Goal: Information Seeking & Learning: Get advice/opinions

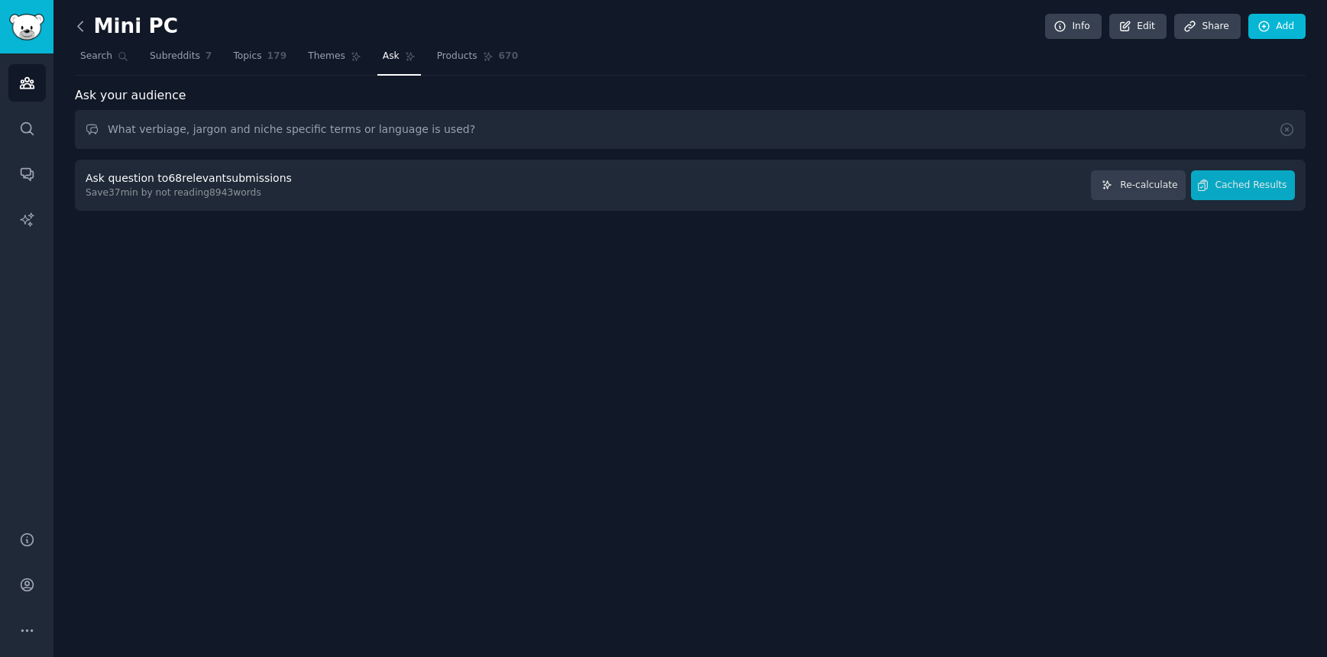
click at [79, 27] on icon at bounding box center [81, 26] width 16 height 16
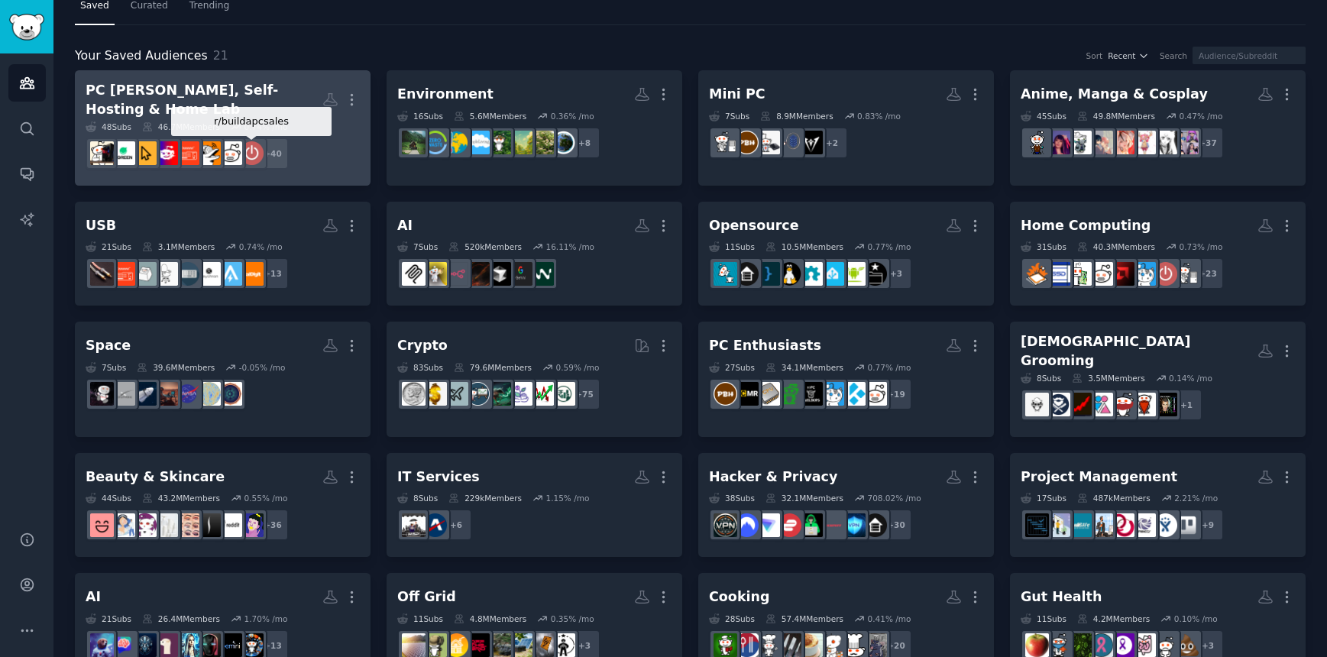
scroll to position [53, 0]
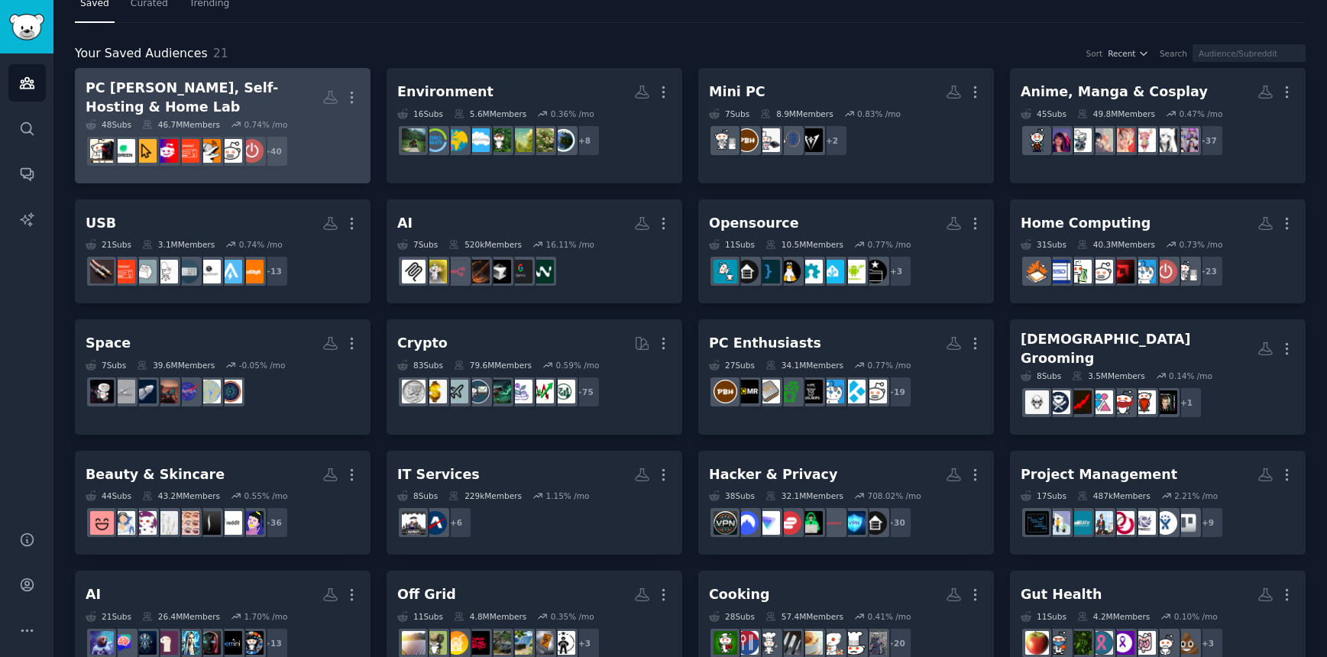
click at [242, 102] on div "PC [PERSON_NAME], Self-Hosting & Home Lab" at bounding box center [204, 97] width 237 height 37
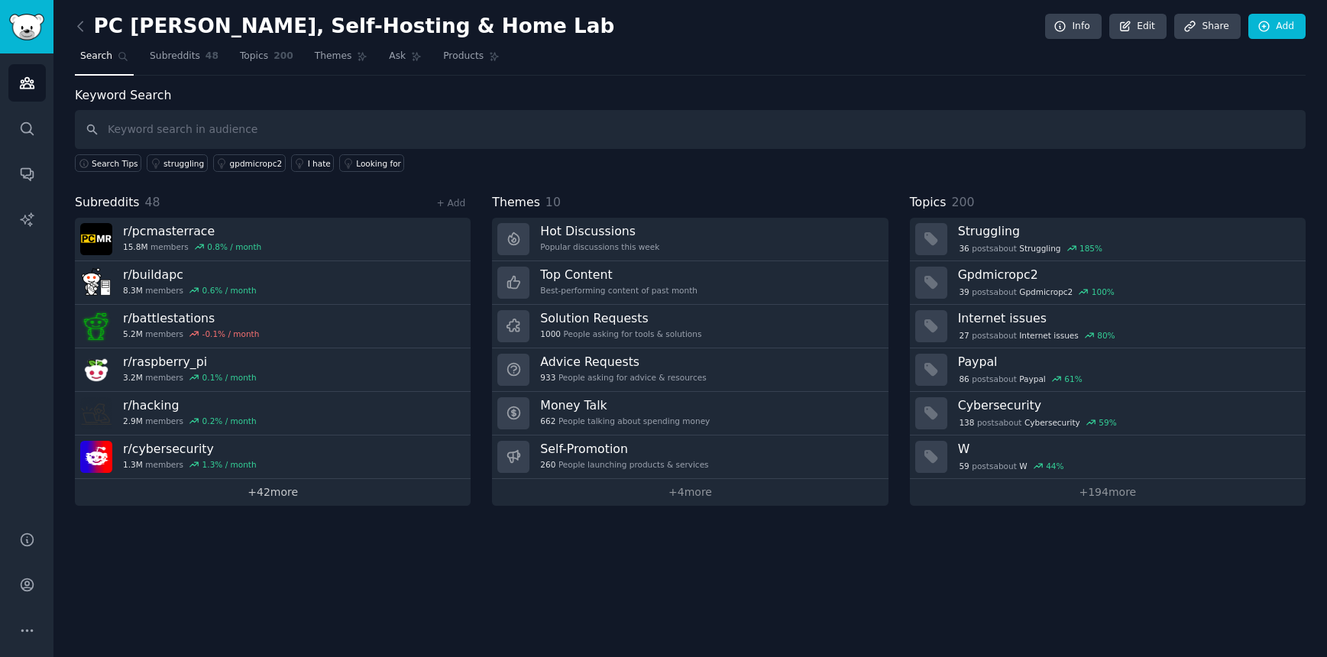
click at [291, 497] on link "+ 42 more" at bounding box center [273, 492] width 396 height 27
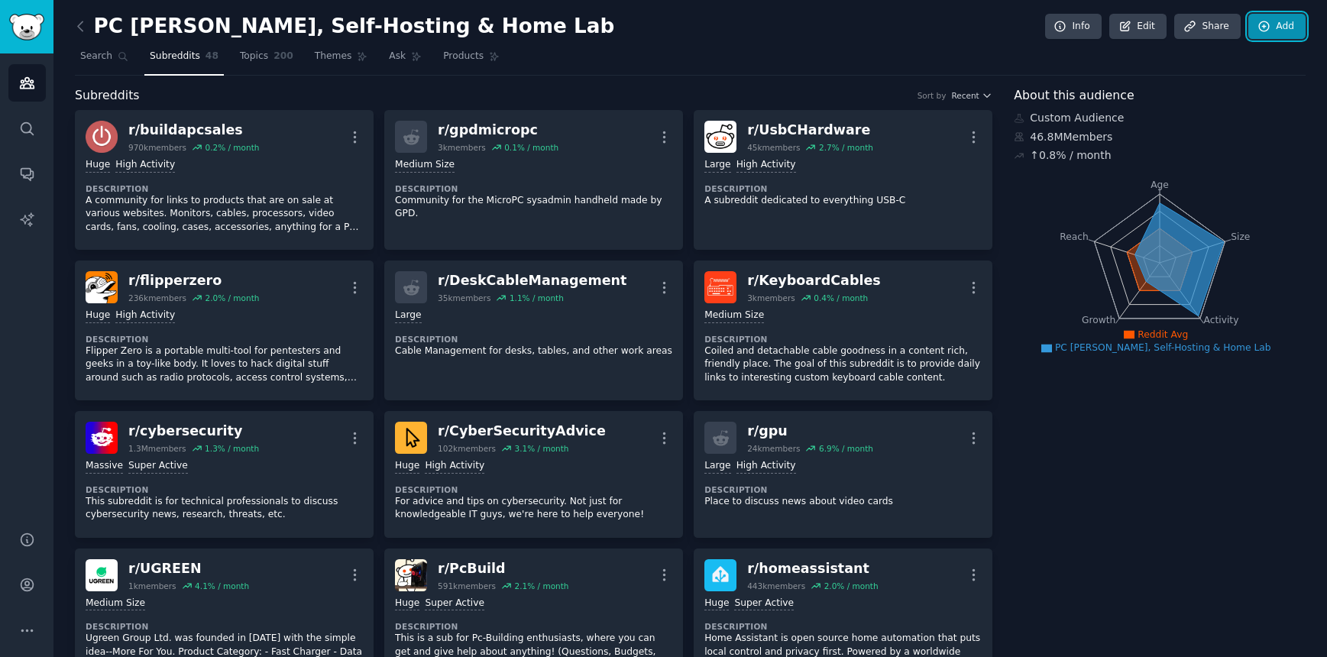
click at [1271, 34] on link "Add" at bounding box center [1276, 27] width 57 height 26
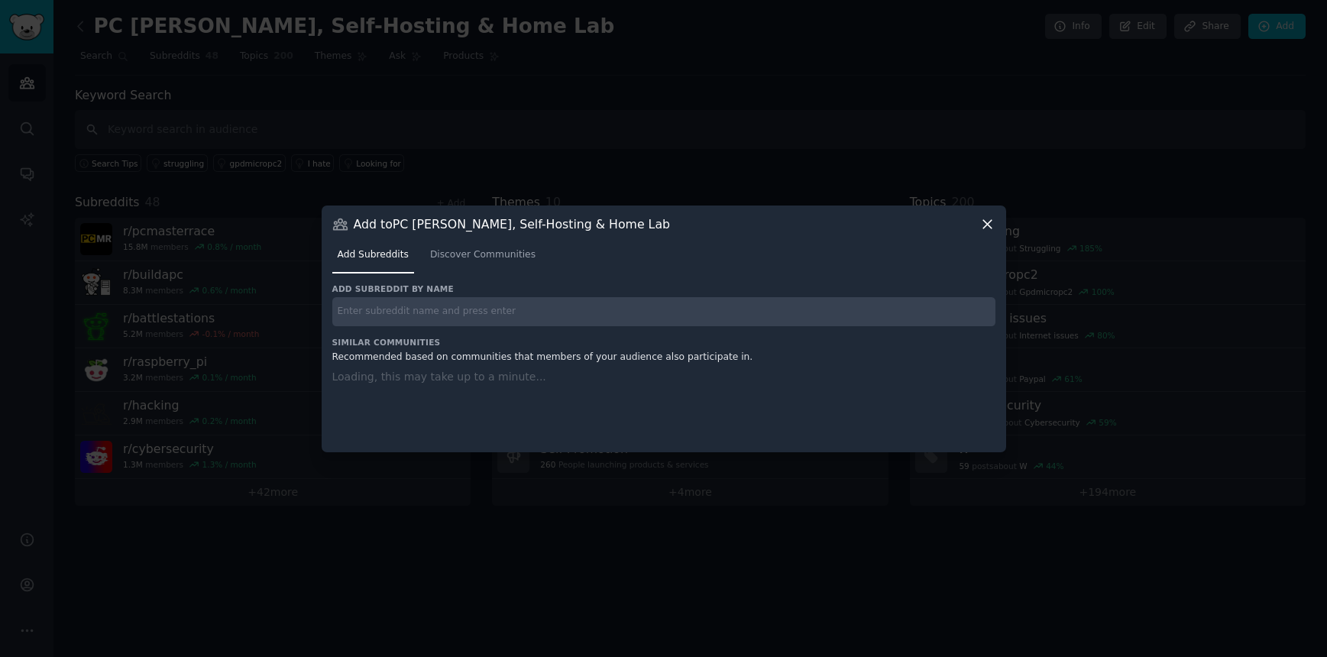
click at [468, 313] on input "text" at bounding box center [663, 312] width 663 height 30
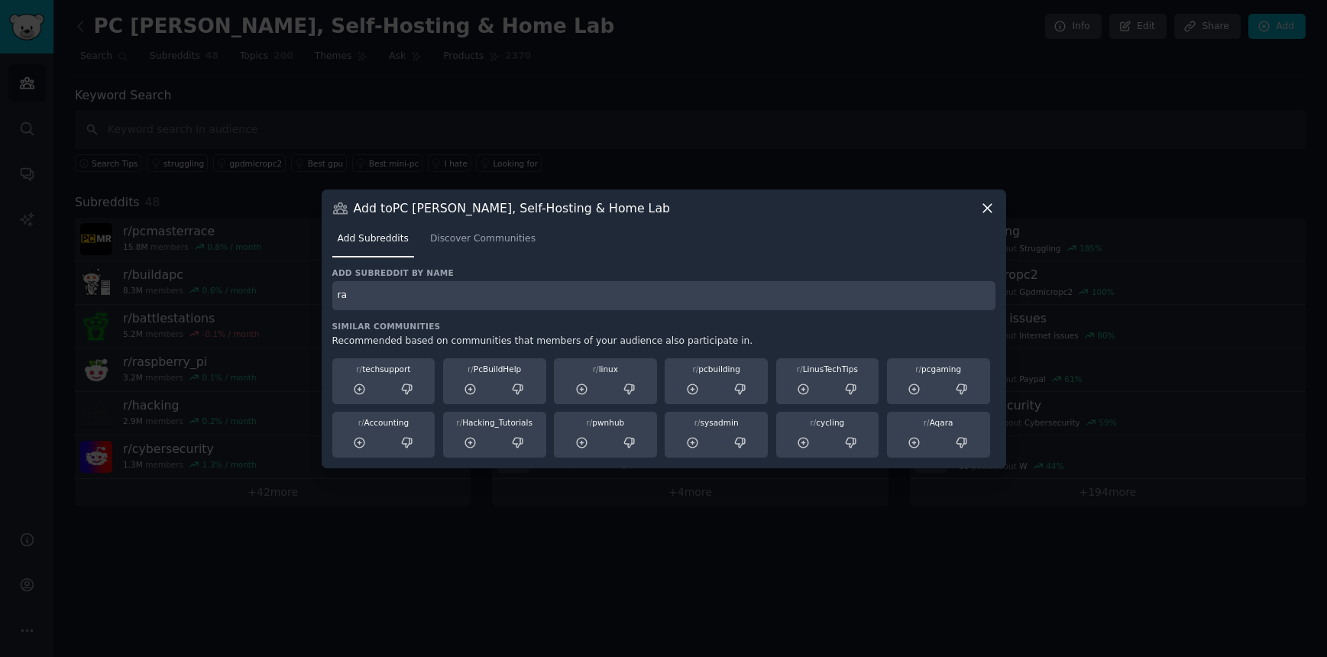
type input "r"
click at [472, 237] on span "Discover Communities" at bounding box center [482, 239] width 105 height 14
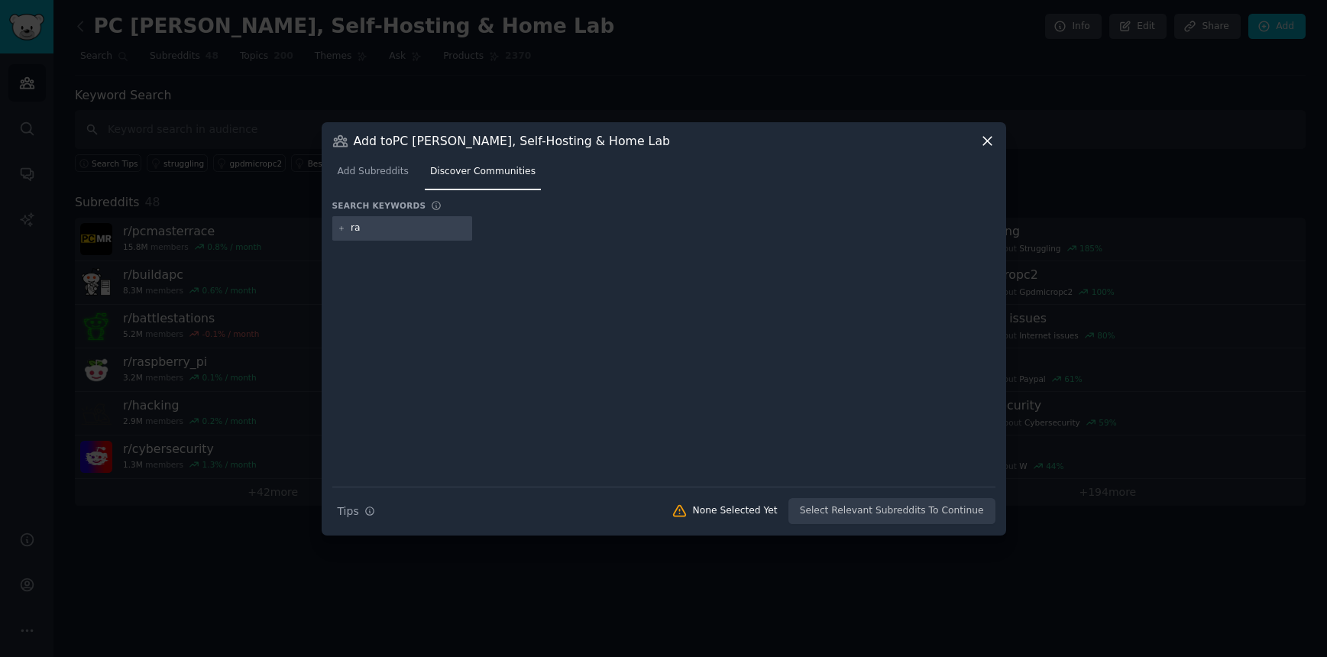
type input "ram"
type input "pc components"
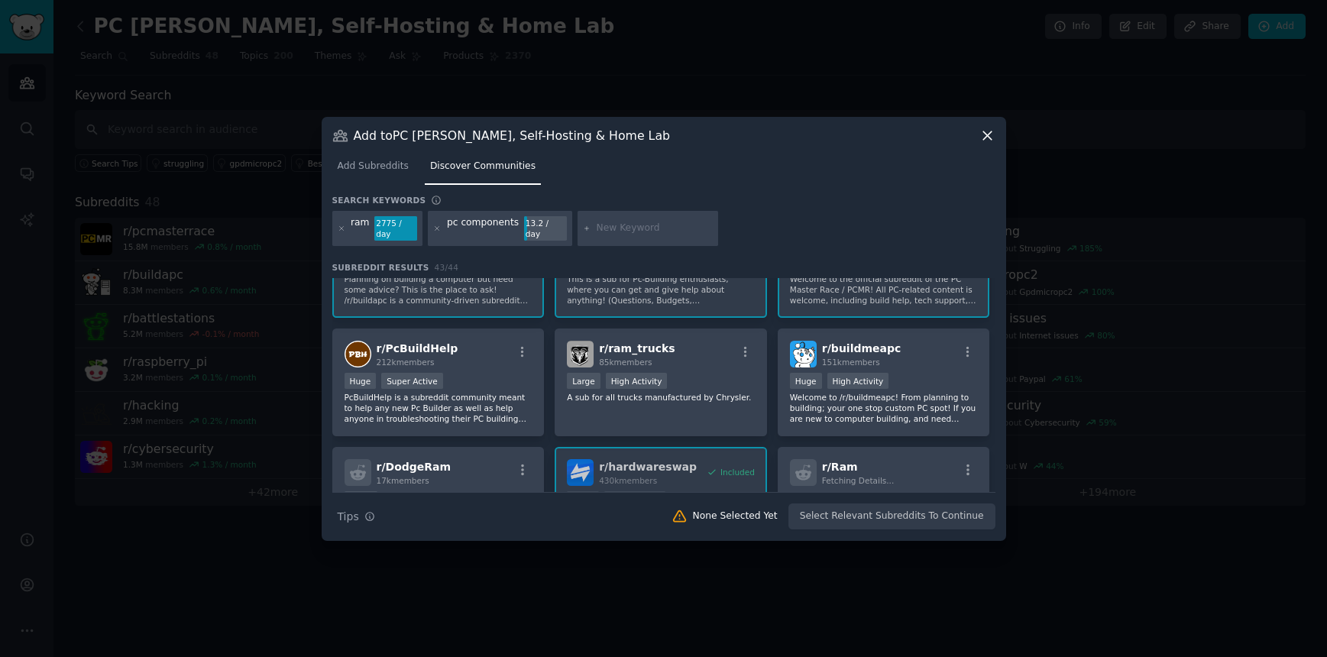
scroll to position [72, 0]
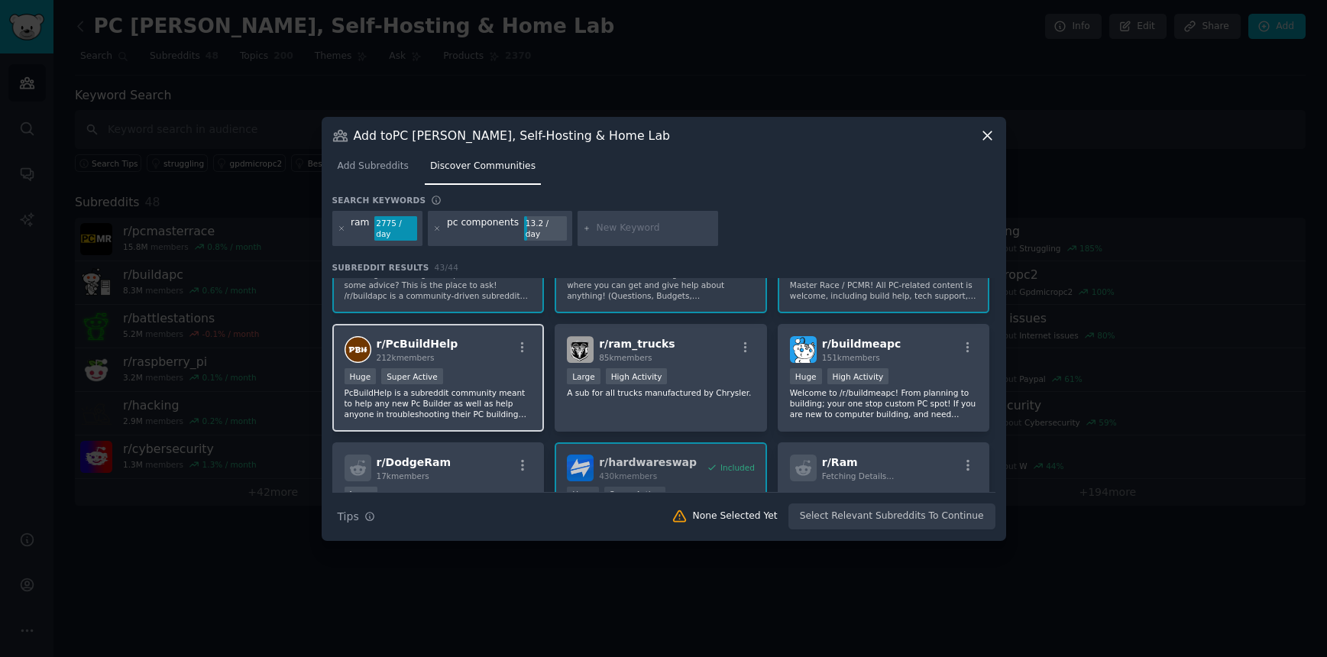
click at [471, 358] on div "r/ PcBuildHelp 212k members" at bounding box center [439, 349] width 188 height 27
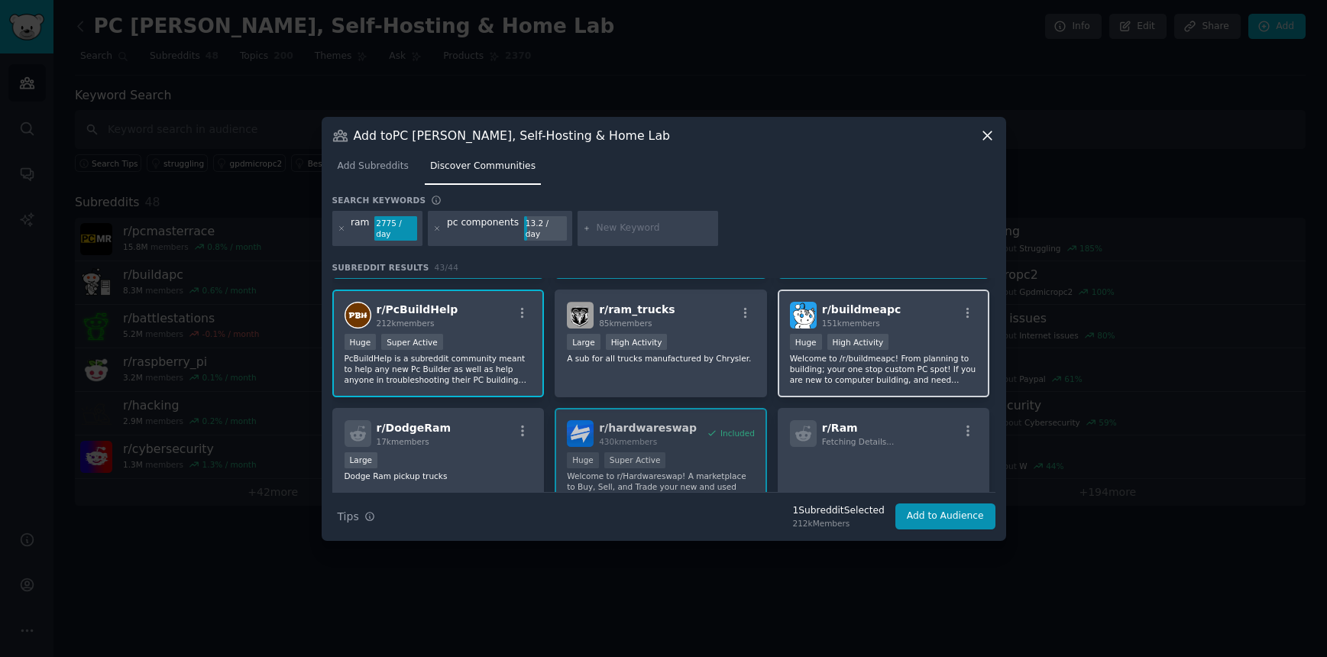
scroll to position [109, 0]
click at [912, 319] on div "r/ buildmeapc 151k members" at bounding box center [884, 312] width 188 height 27
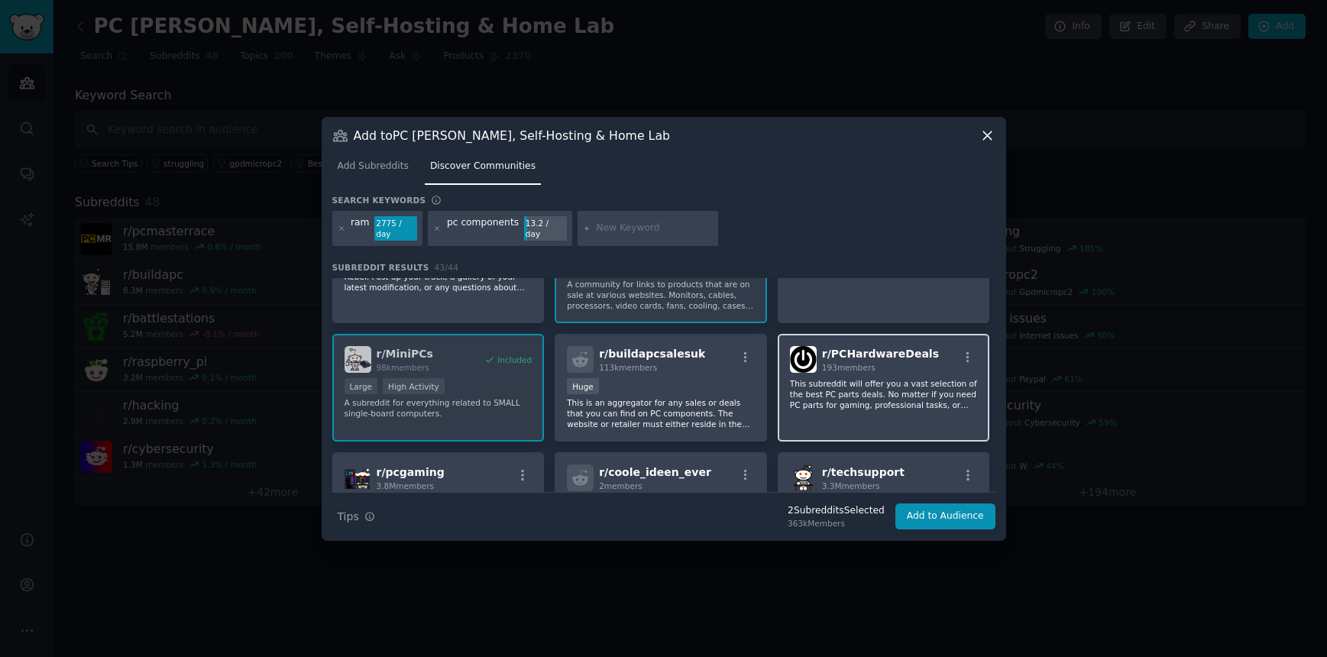
scroll to position [530, 0]
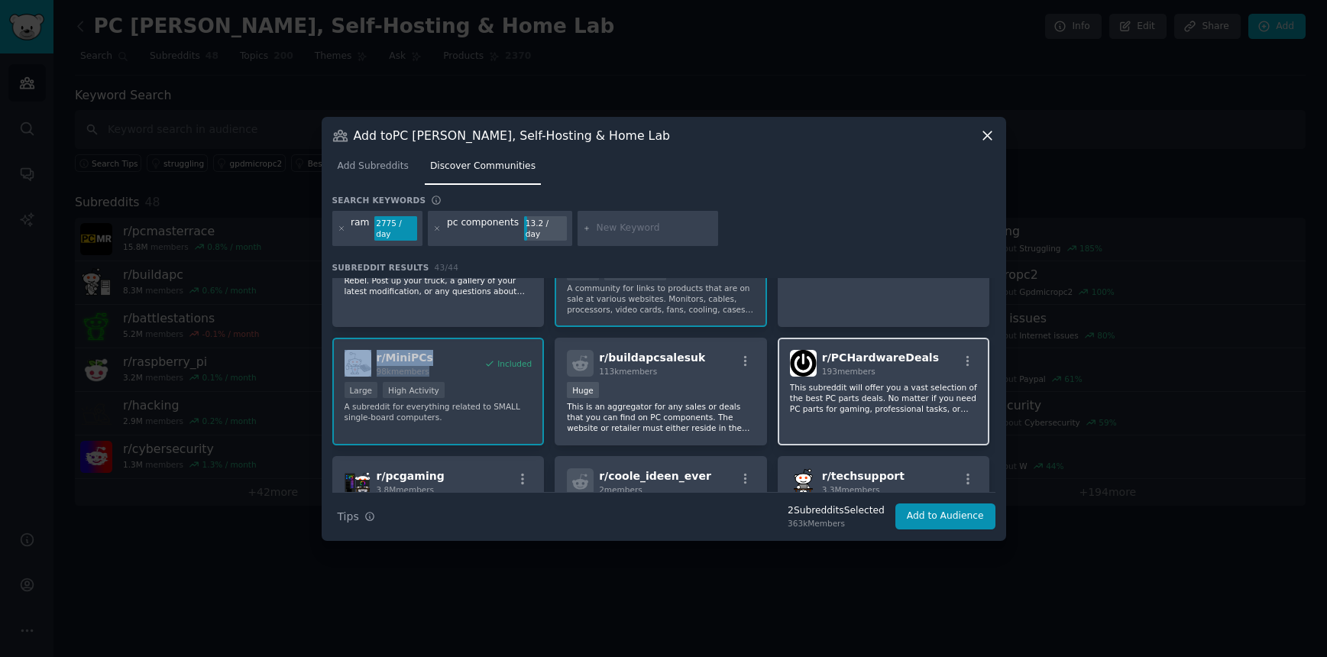
drag, startPoint x: 915, startPoint y: 360, endPoint x: 925, endPoint y: 331, distance: 30.4
click at [925, 350] on h2 "r/ PCHardwareDeals 193 members" at bounding box center [880, 363] width 117 height 27
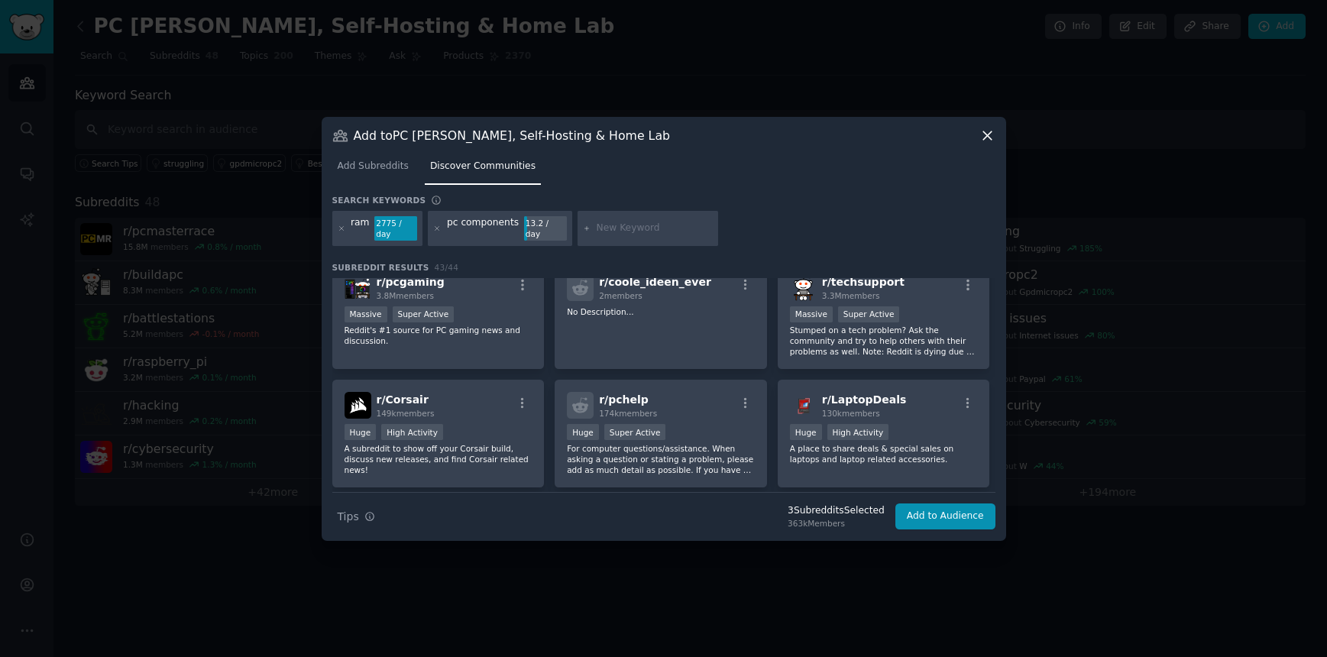
scroll to position [726, 0]
click at [443, 412] on div "r/ Corsair 149k members" at bounding box center [439, 403] width 188 height 27
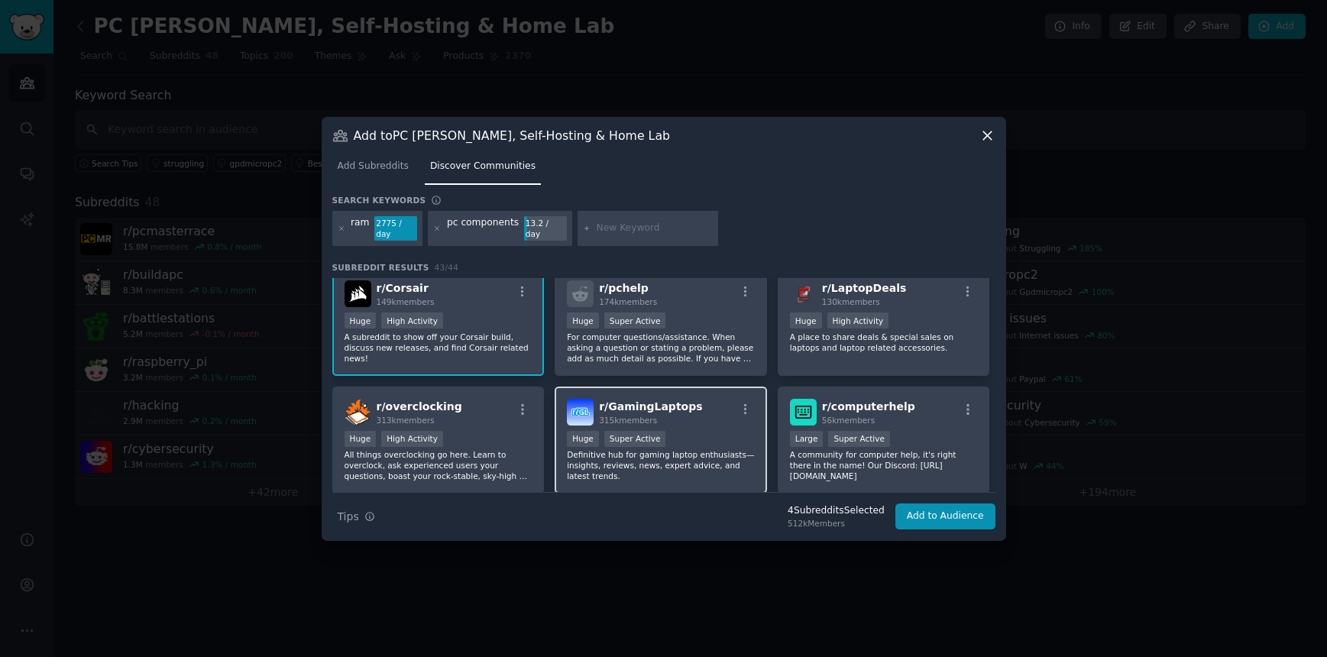
scroll to position [843, 0]
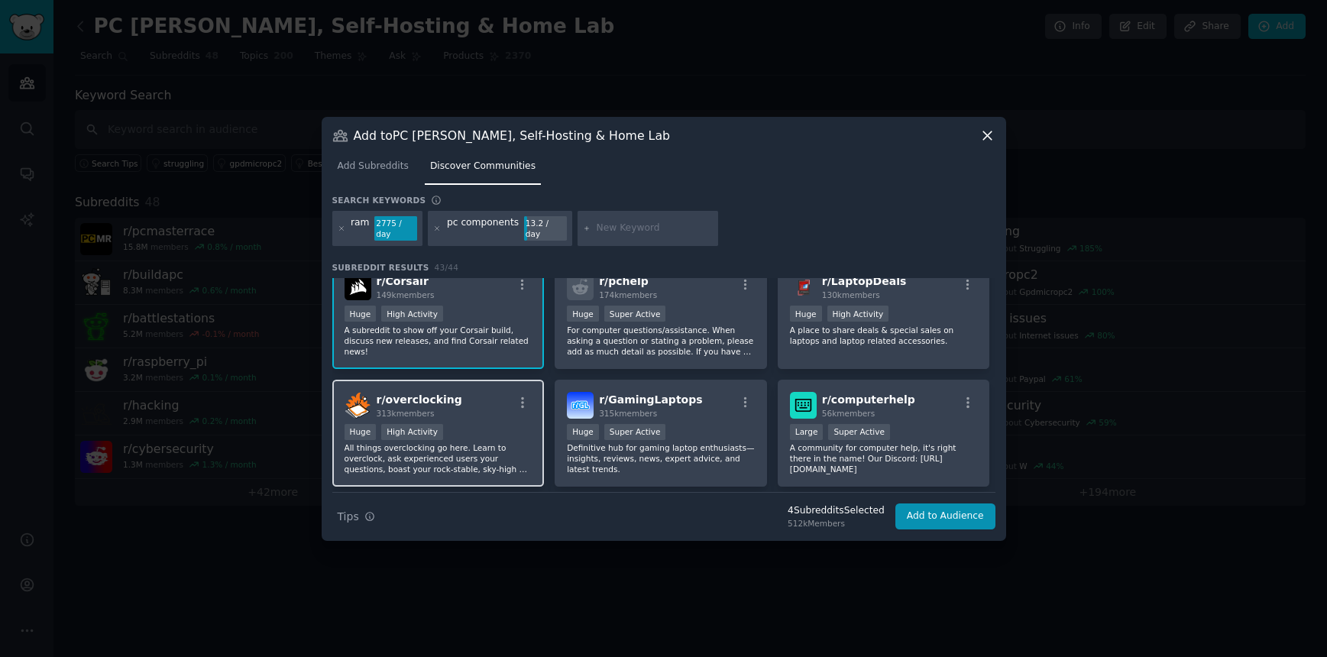
click at [433, 422] on div "r/ overclocking 313k members Huge High Activity All things overclocking go here…" at bounding box center [438, 434] width 212 height 108
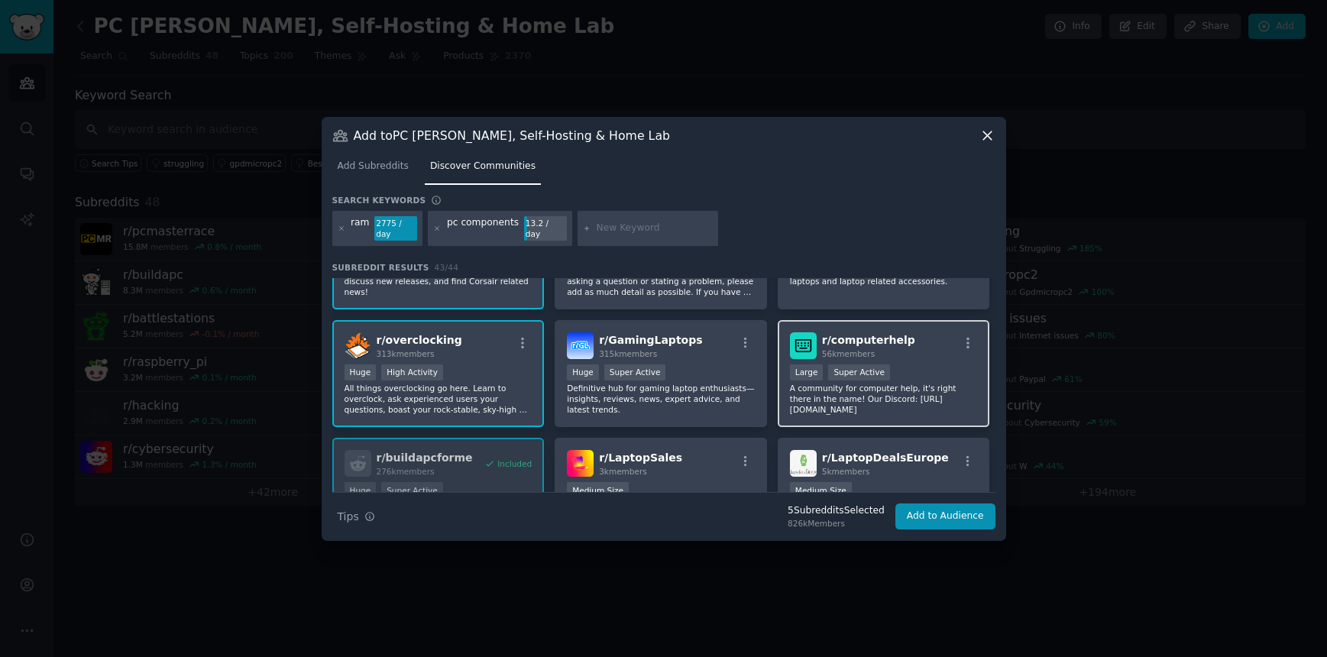
scroll to position [914, 0]
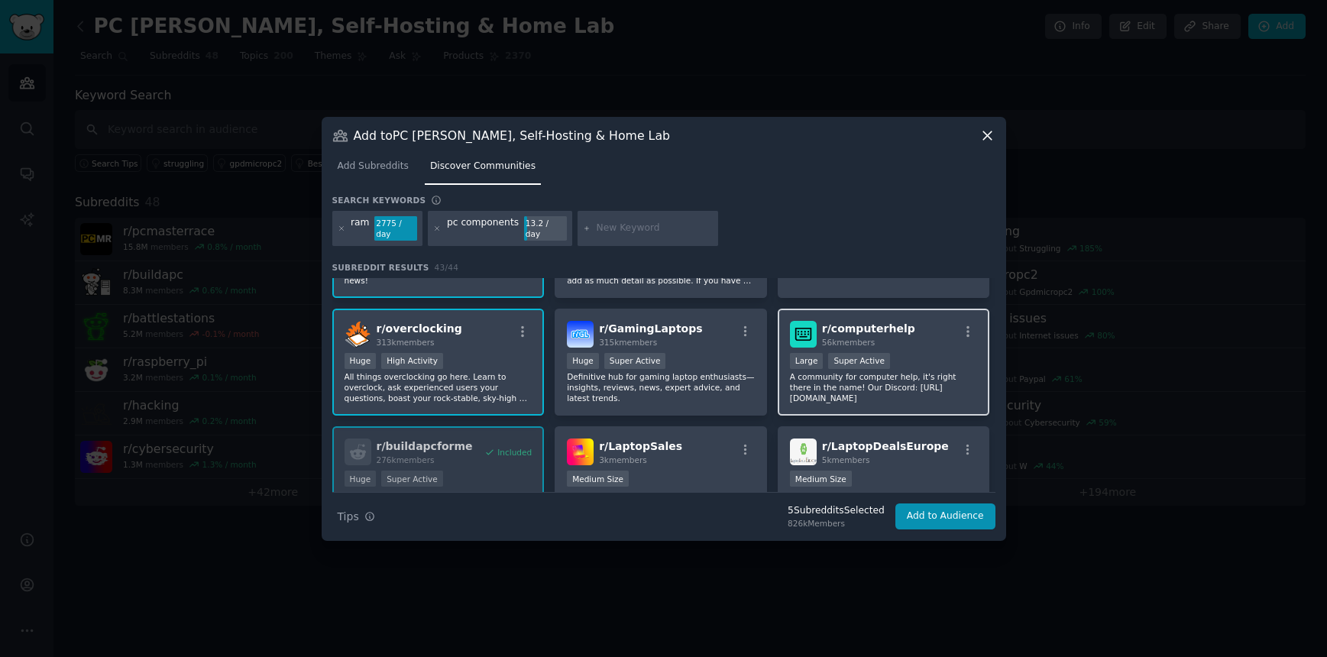
click at [907, 351] on div "r/ computerhelp 56k members >= 95th percentile for submissions / day Large Supe…" at bounding box center [884, 363] width 212 height 108
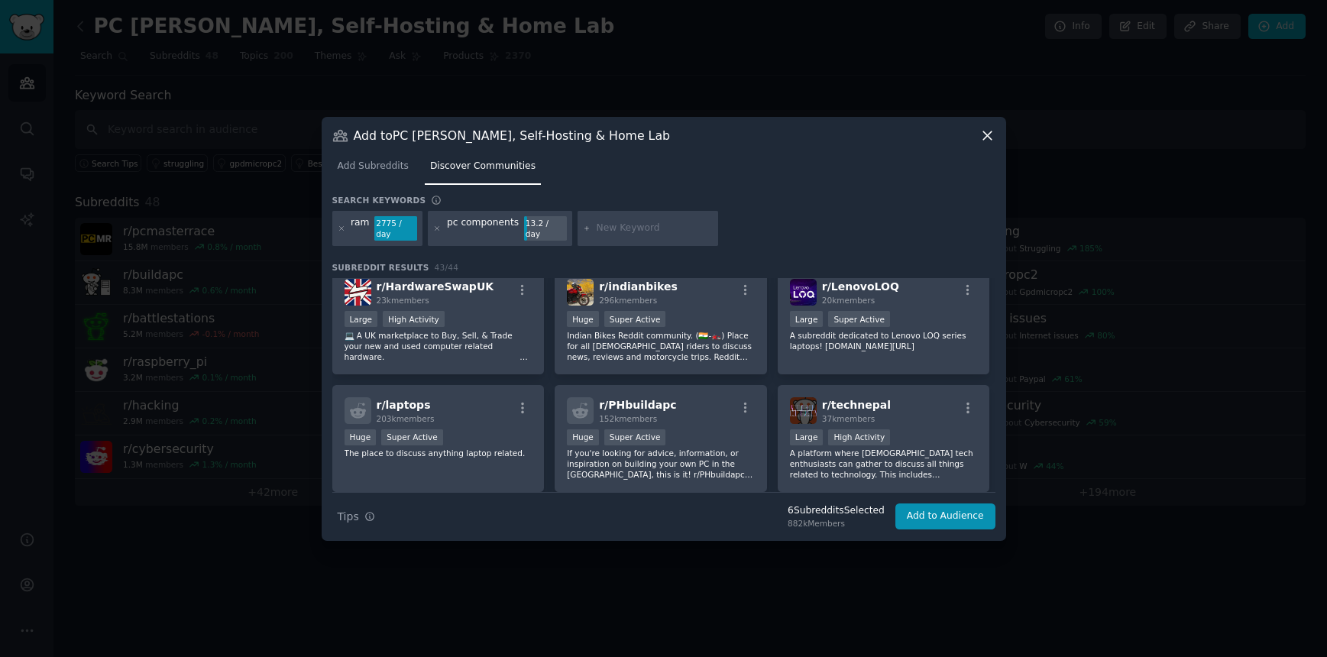
scroll to position [1307, 0]
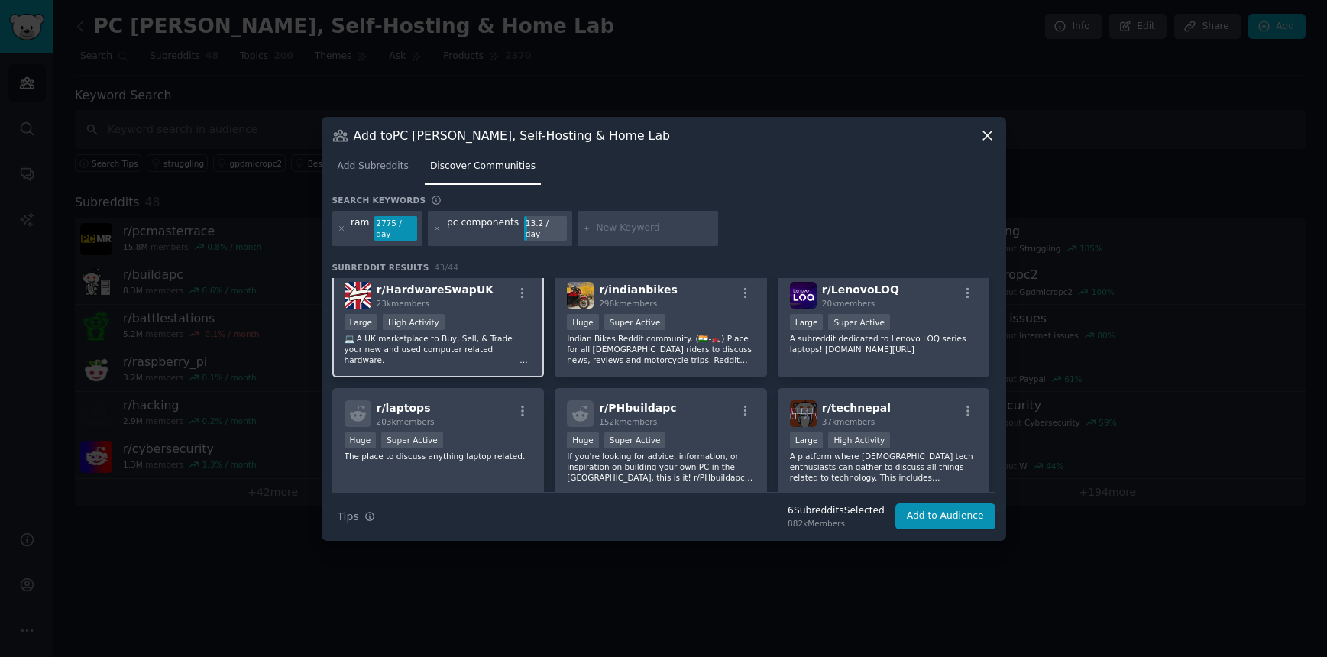
drag, startPoint x: 452, startPoint y: 294, endPoint x: 461, endPoint y: 298, distance: 9.9
click at [452, 294] on span "r/ HardwareSwapUK" at bounding box center [436, 289] width 118 height 12
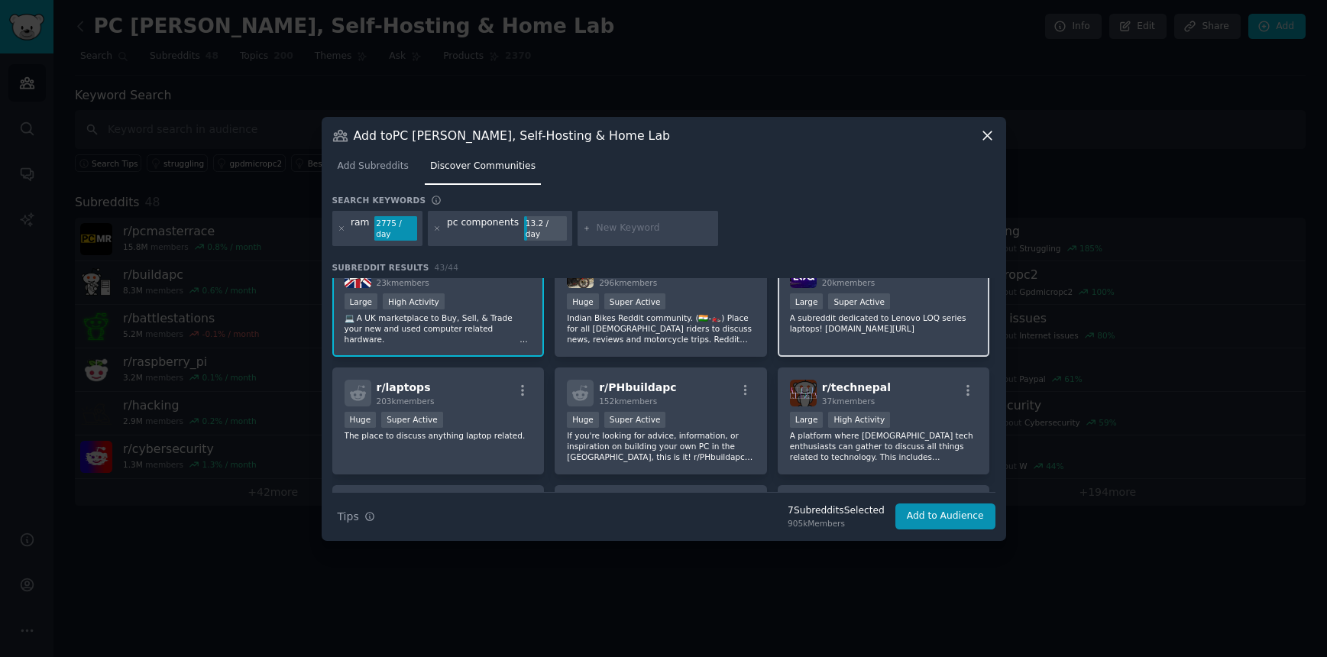
scroll to position [1367, 0]
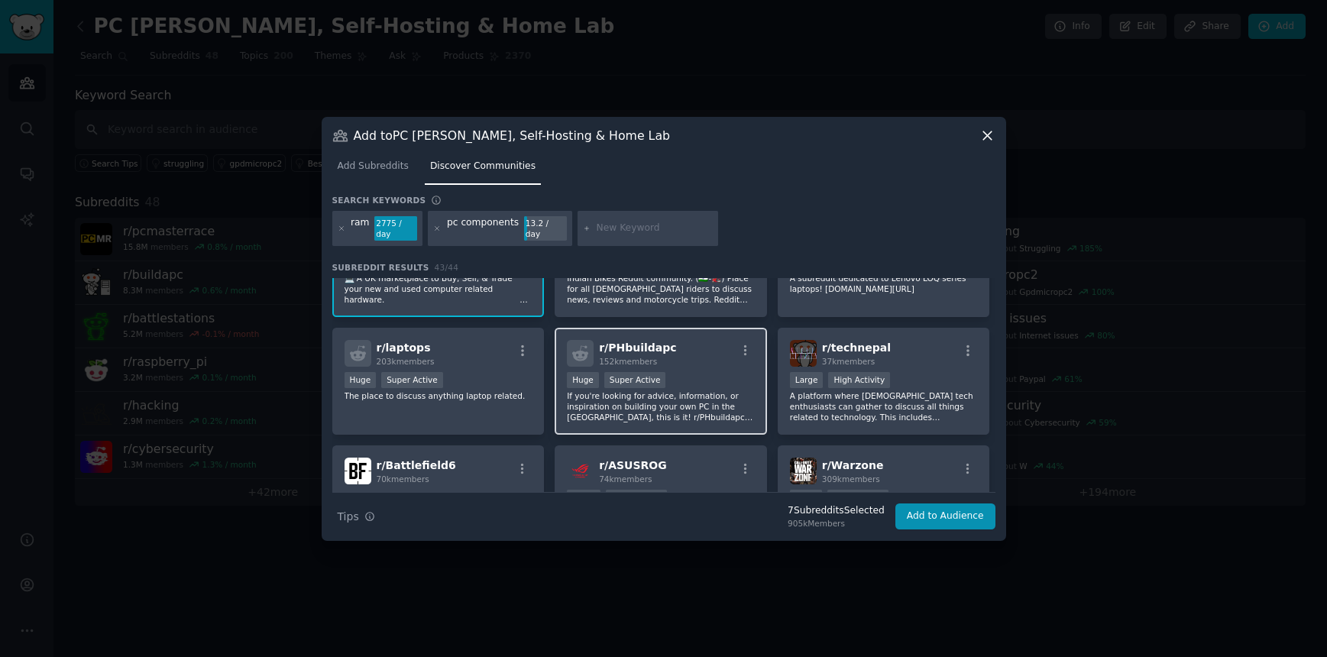
click at [717, 361] on div "r/ PHbuildapc 152k members" at bounding box center [661, 353] width 188 height 27
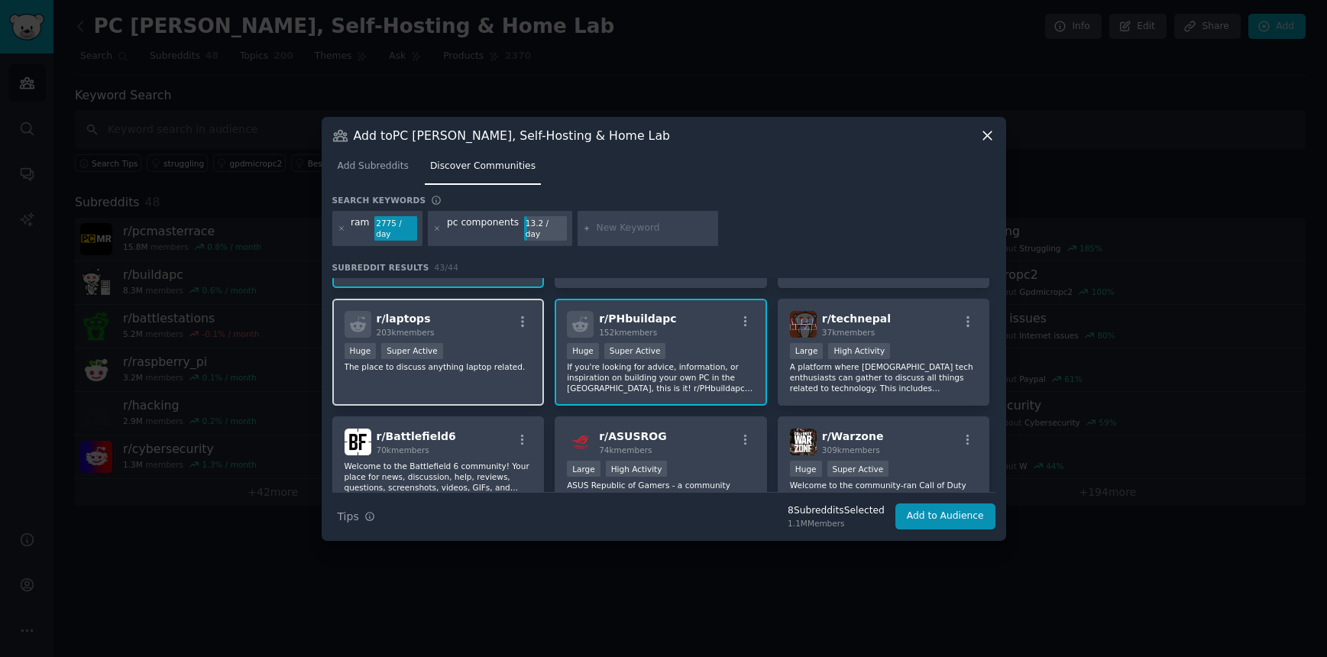
scroll to position [1399, 0]
click at [506, 339] on div "r/ laptops 203k members Huge Super Active The place to discuss anything laptop …" at bounding box center [438, 350] width 212 height 108
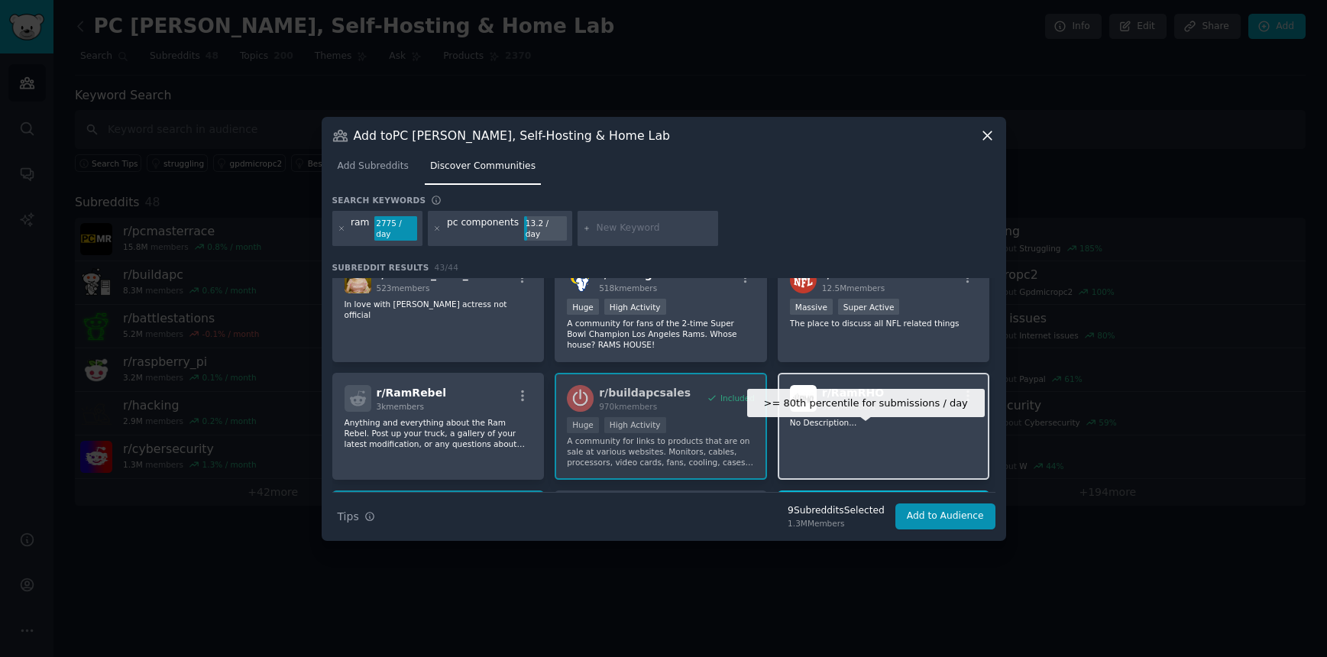
scroll to position [0, 0]
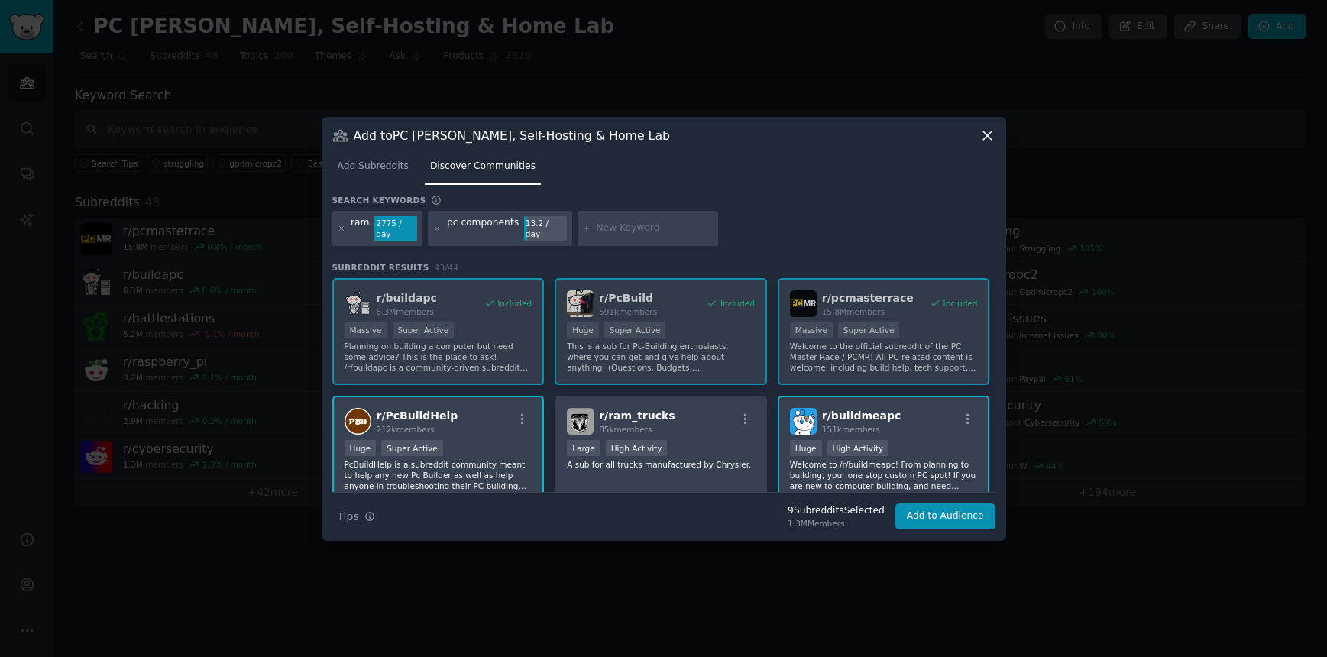
click at [635, 223] on input "text" at bounding box center [655, 229] width 116 height 14
type input "nvidia"
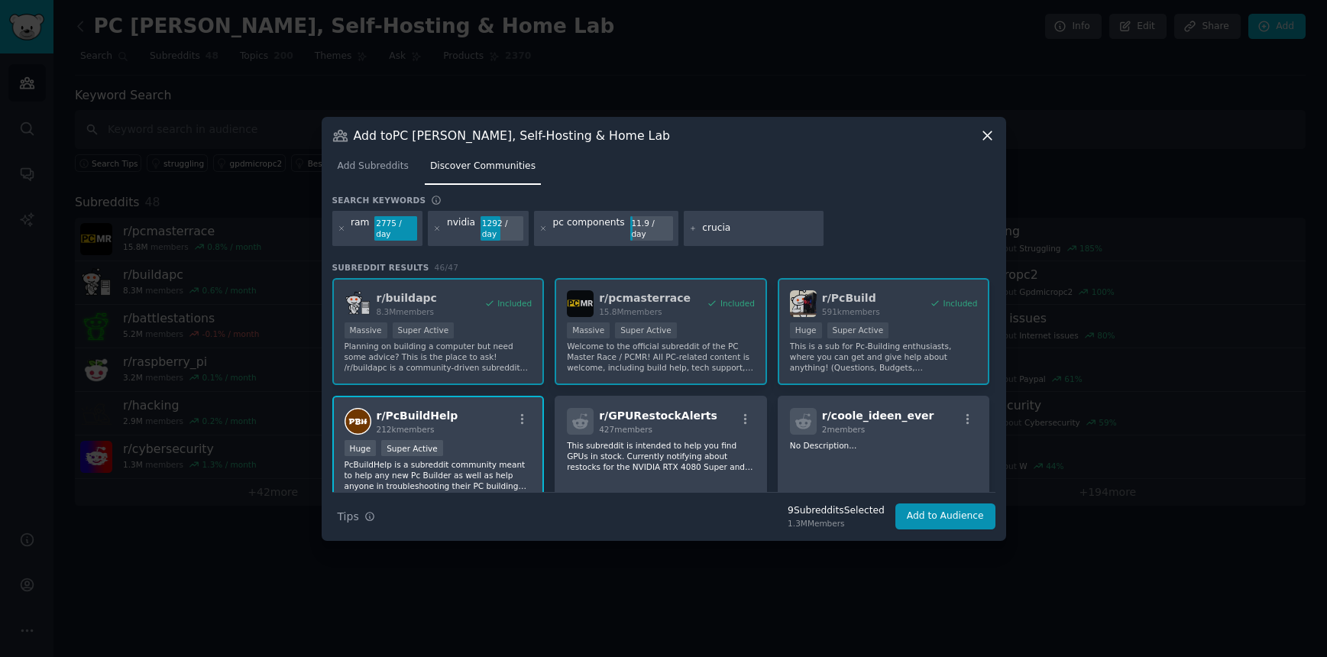
type input "crucial"
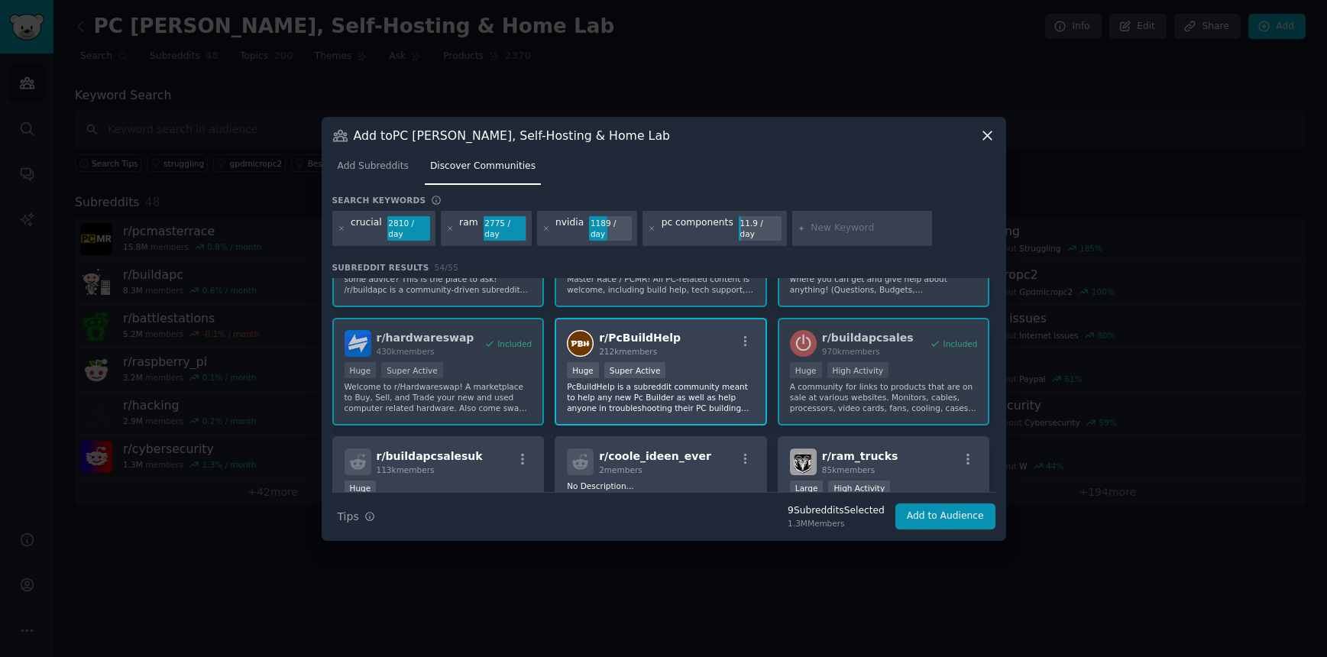
scroll to position [83, 0]
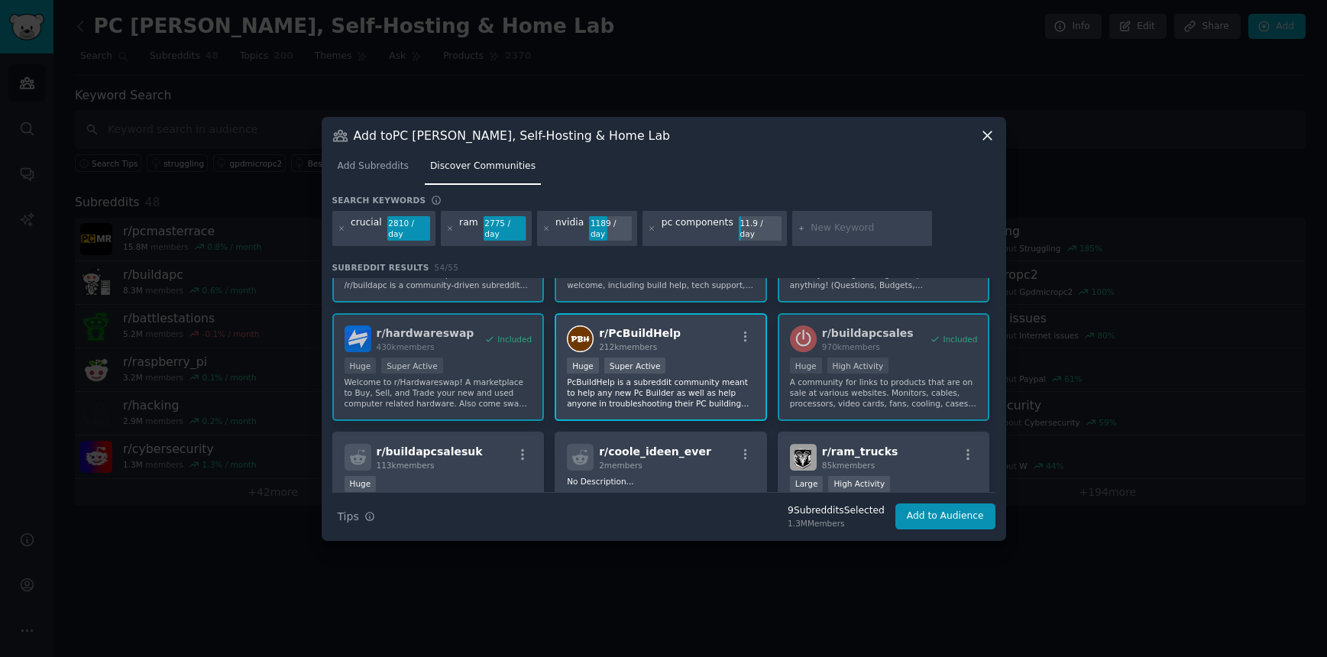
click at [684, 354] on div "r/ PcBuildHelp 212k members Huge Super Active PcBuildHelp is a subreddit commun…" at bounding box center [661, 367] width 212 height 108
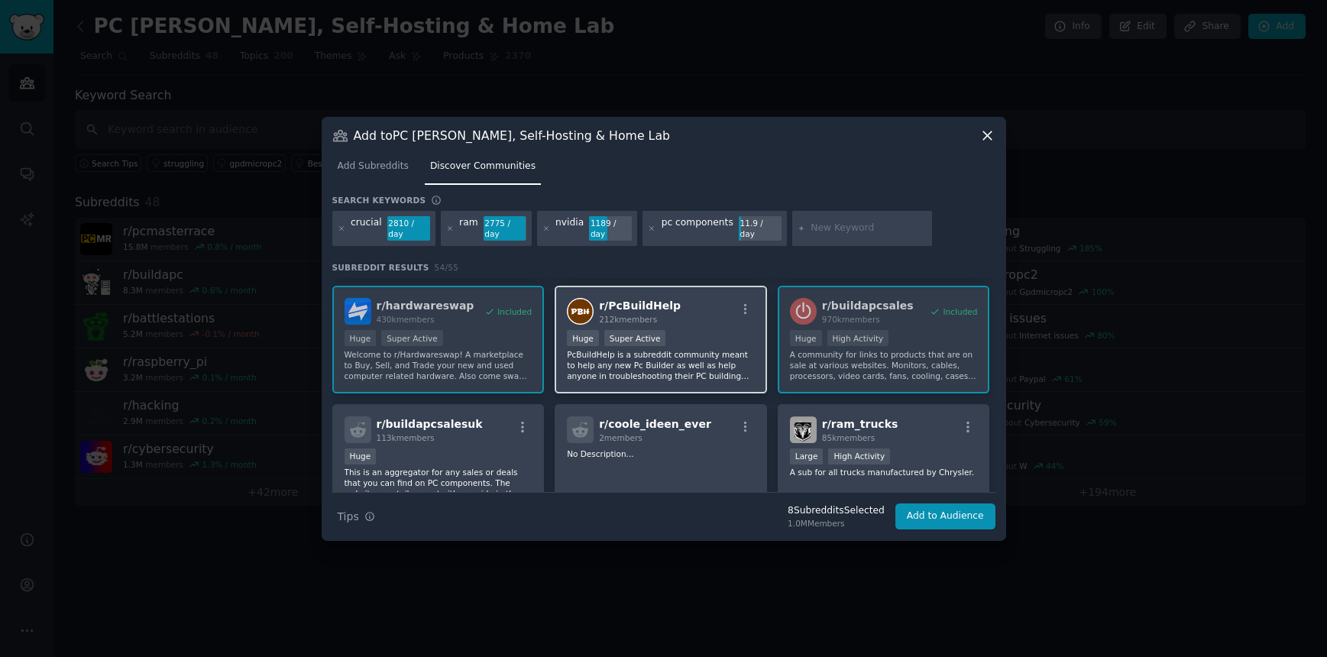
scroll to position [111, 0]
click at [705, 329] on div "r/ PcBuildHelp 212k members Huge Super Active PcBuildHelp is a subreddit commun…" at bounding box center [661, 339] width 212 height 108
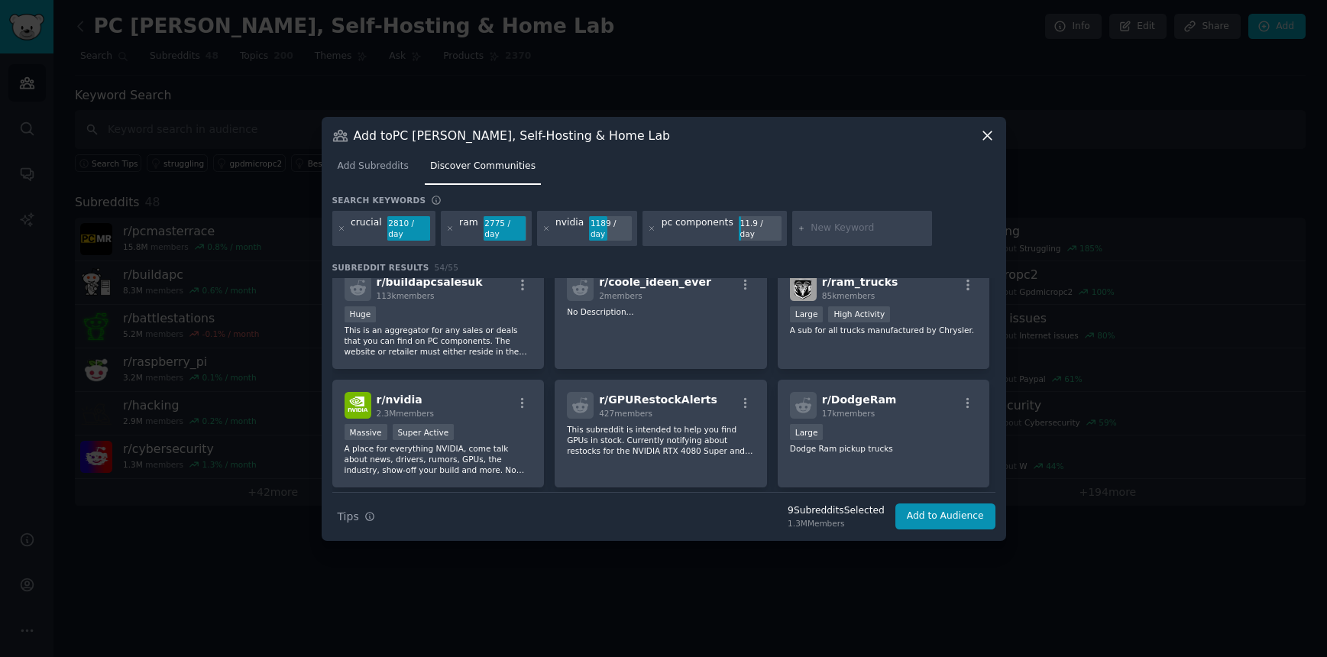
scroll to position [269, 0]
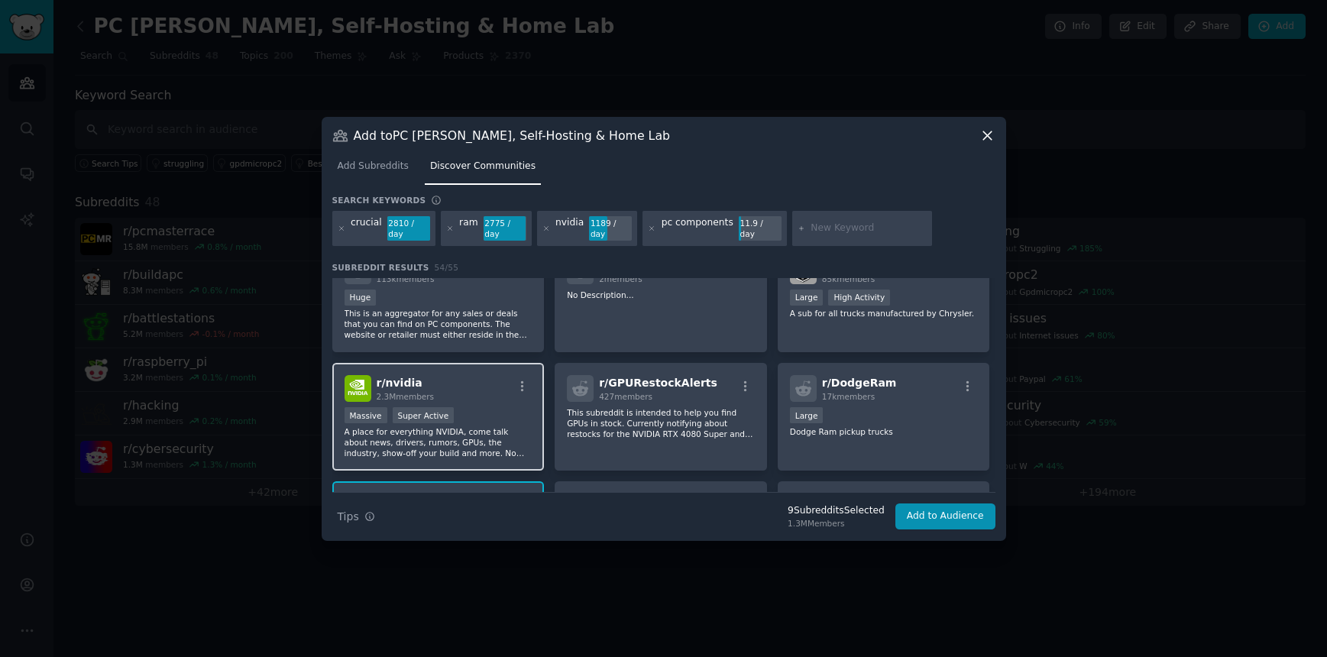
click at [497, 387] on div "r/ nvidia 2.3M members" at bounding box center [439, 388] width 188 height 27
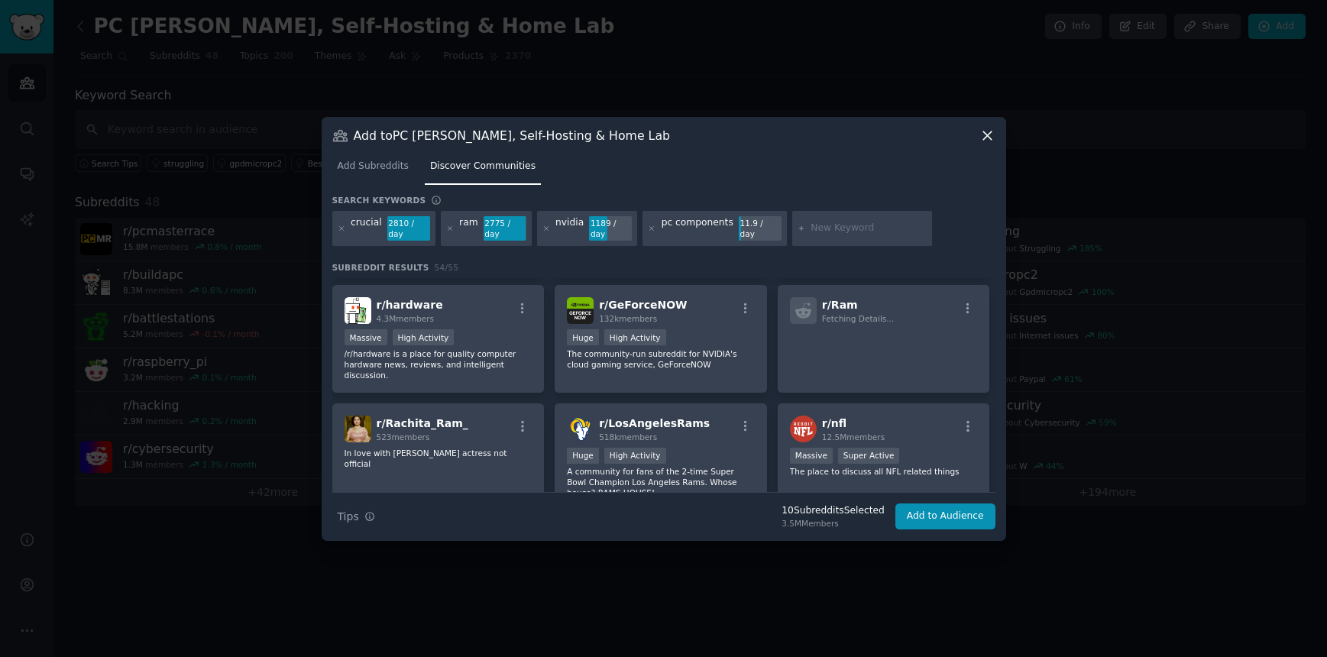
scroll to position [581, 0]
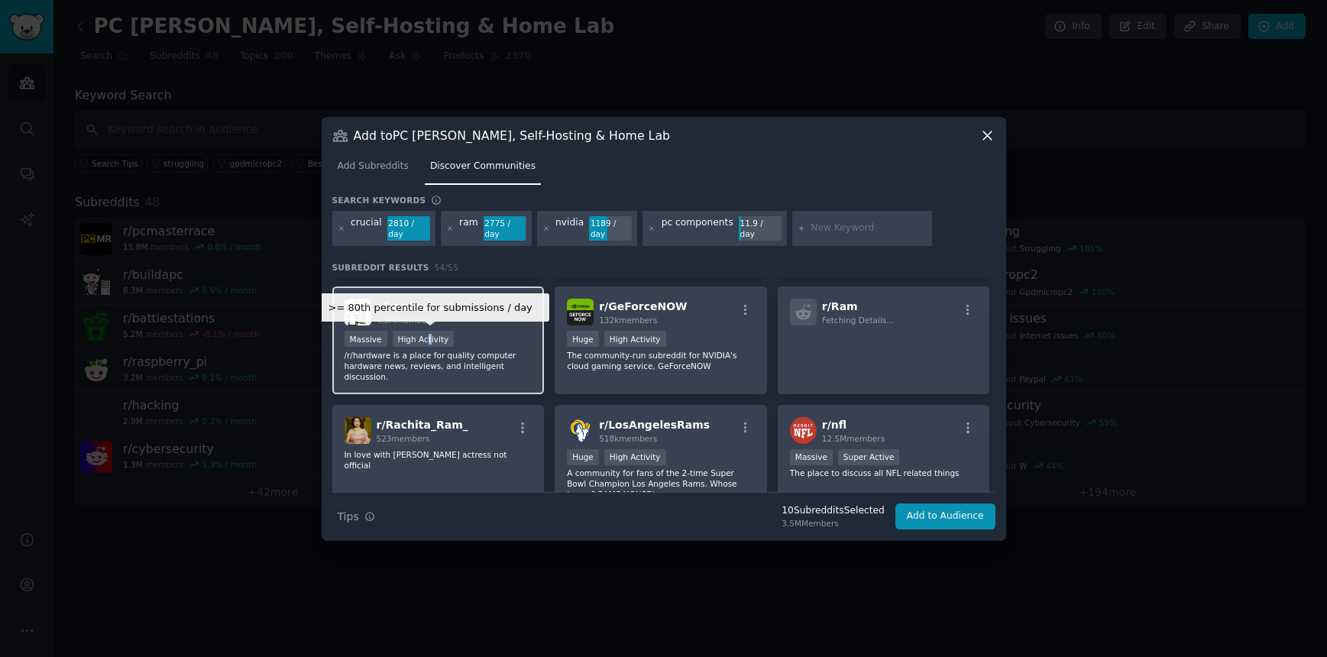
click at [428, 344] on div "High Activity" at bounding box center [424, 339] width 62 height 16
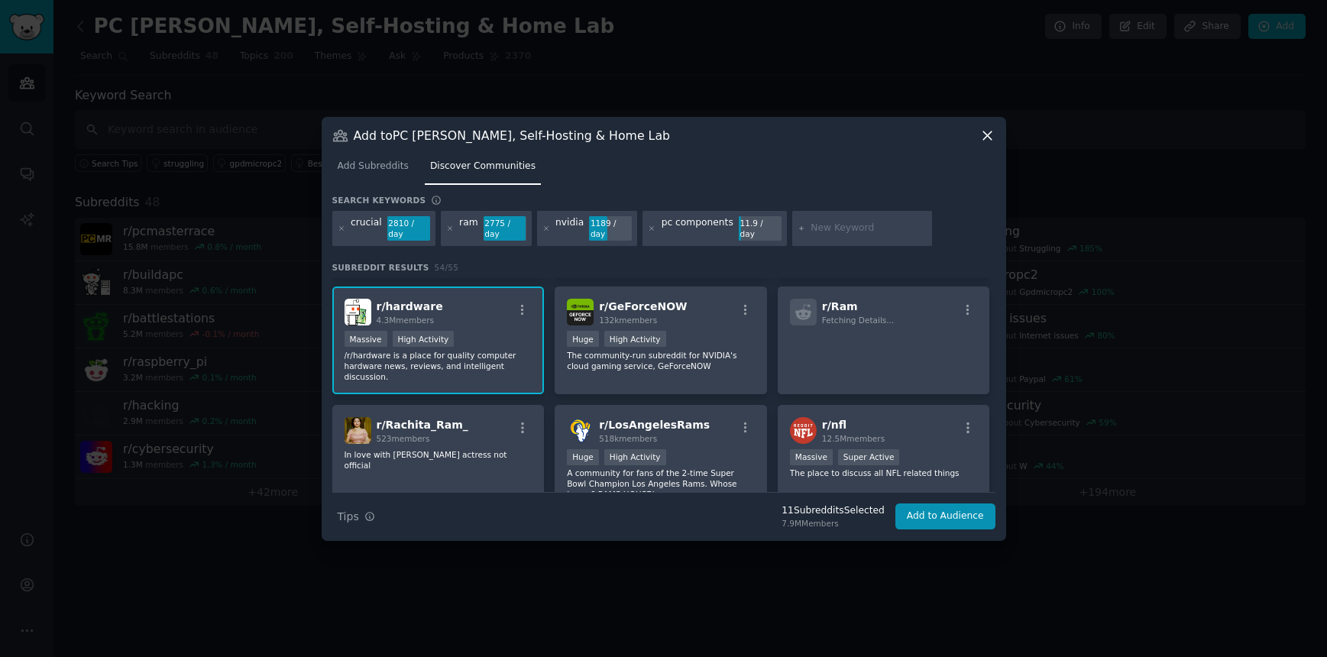
click at [494, 342] on div ">= 80th percentile for submissions / day Massive High Activity" at bounding box center [439, 340] width 188 height 19
click at [485, 335] on div ">= 80th percentile for submissions / day Massive High Activity" at bounding box center [439, 340] width 188 height 19
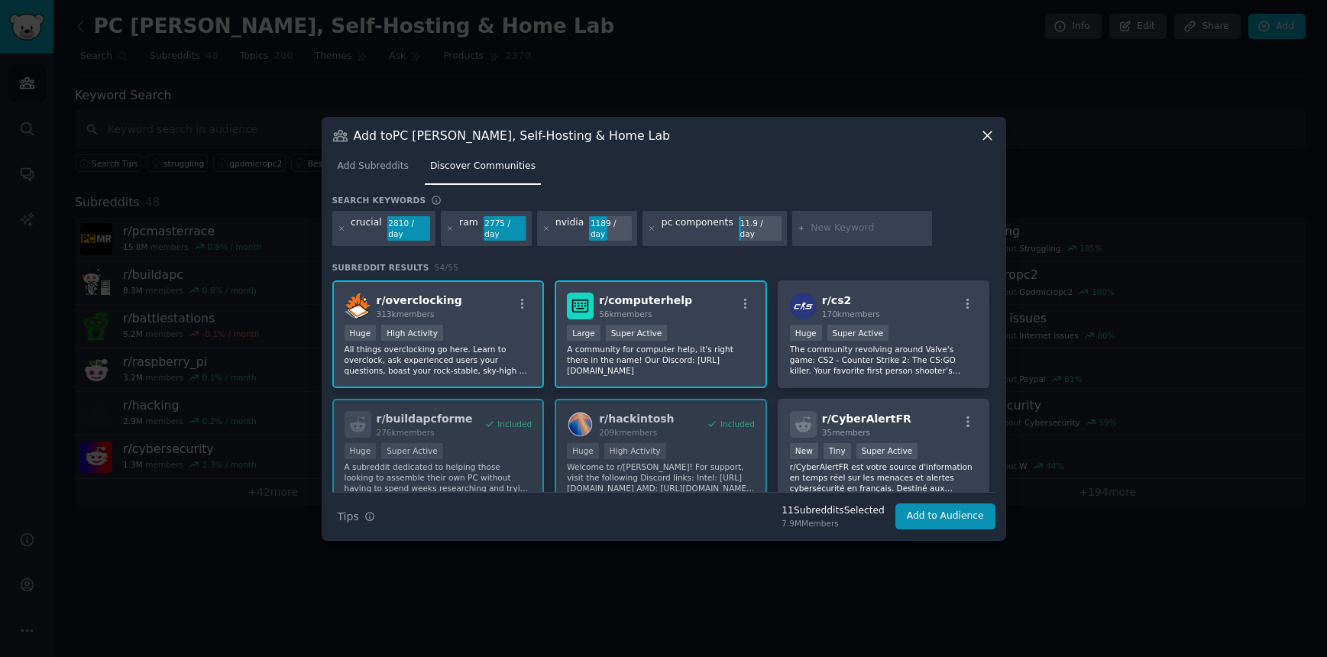
scroll to position [1747, 0]
click at [468, 304] on div "r/ overclocking 313k members" at bounding box center [439, 305] width 188 height 27
drag, startPoint x: 419, startPoint y: 298, endPoint x: 464, endPoint y: 306, distance: 45.9
click at [419, 298] on span "r/ overclocking" at bounding box center [420, 299] width 86 height 12
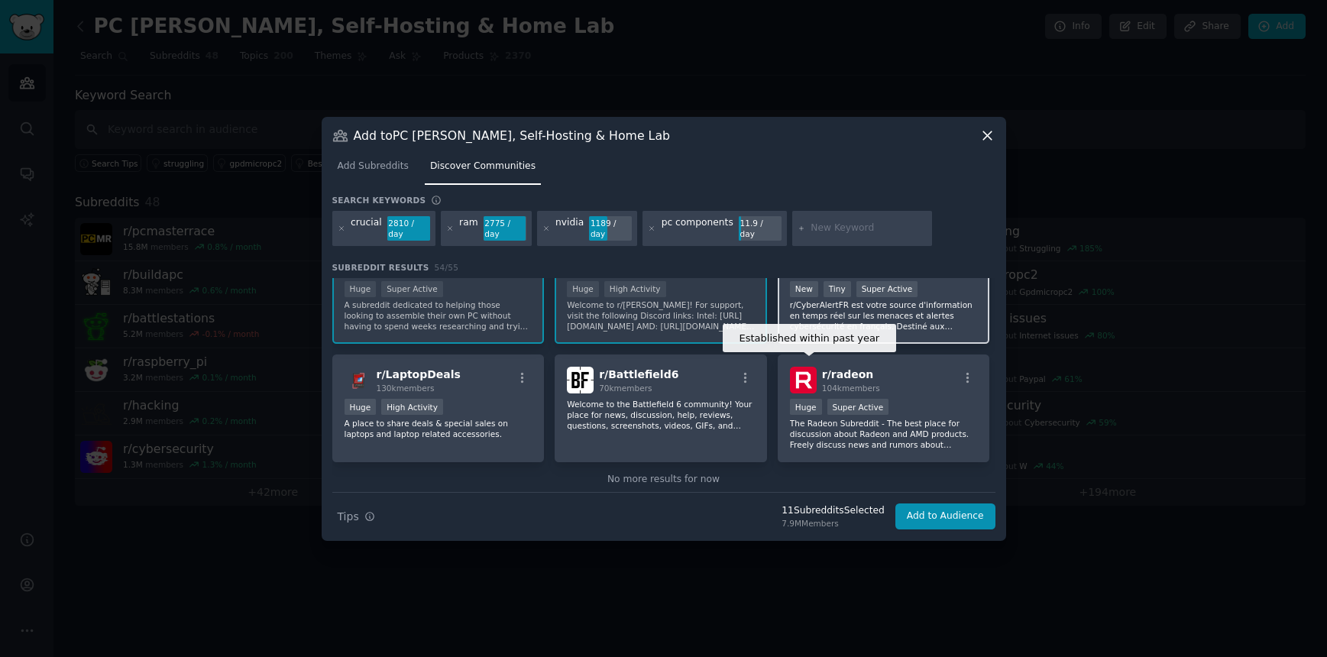
scroll to position [1932, 0]
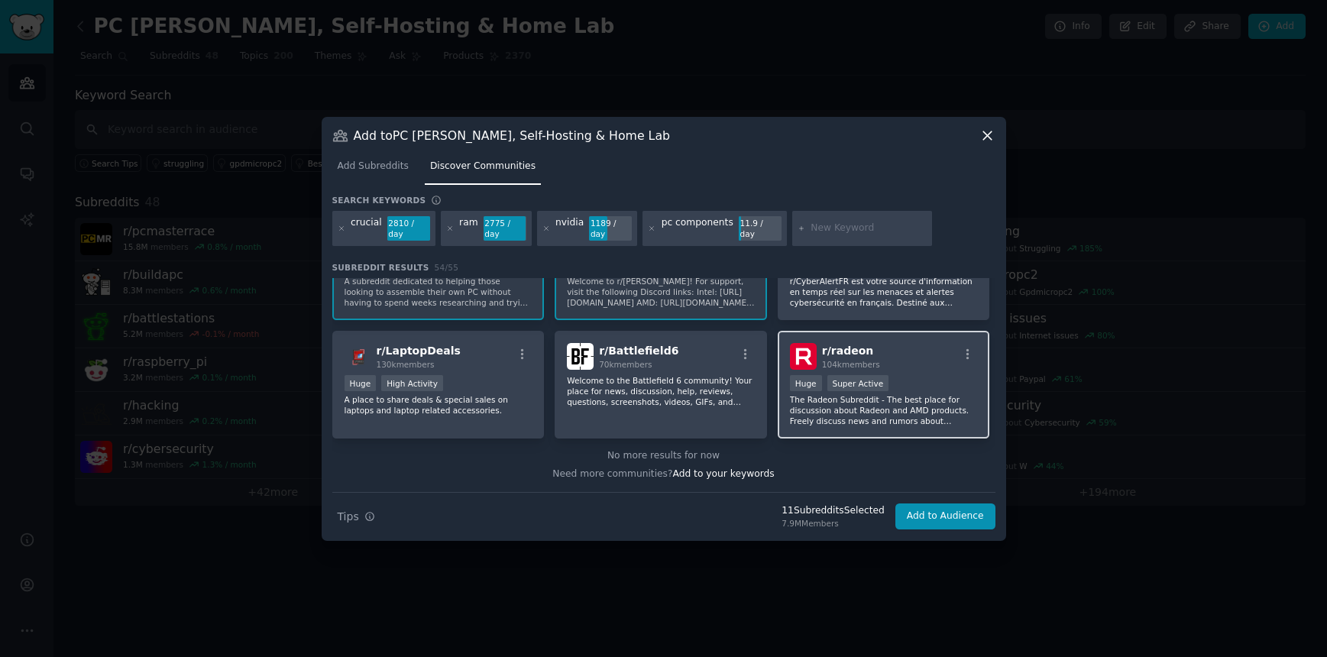
click at [910, 365] on div "r/ [PERSON_NAME] 104k members" at bounding box center [884, 356] width 188 height 27
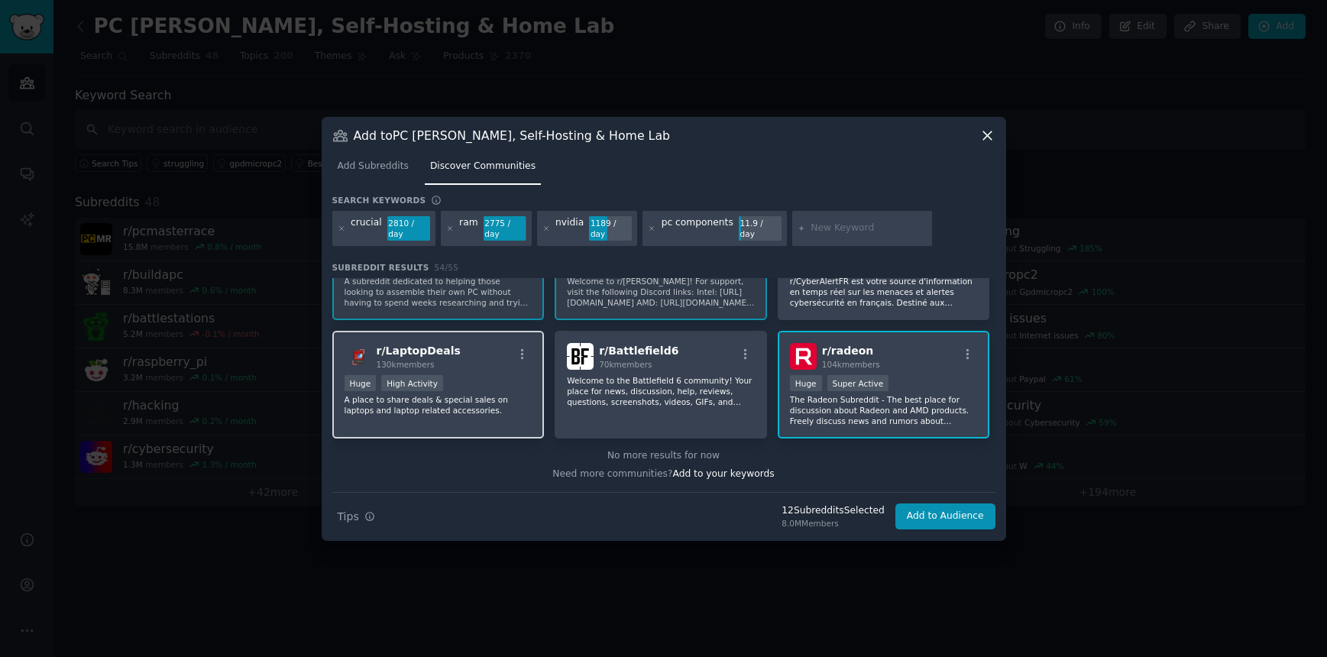
drag, startPoint x: 423, startPoint y: 351, endPoint x: 443, endPoint y: 354, distance: 20.0
click at [423, 351] on span "r/ LaptopDeals" at bounding box center [419, 351] width 84 height 12
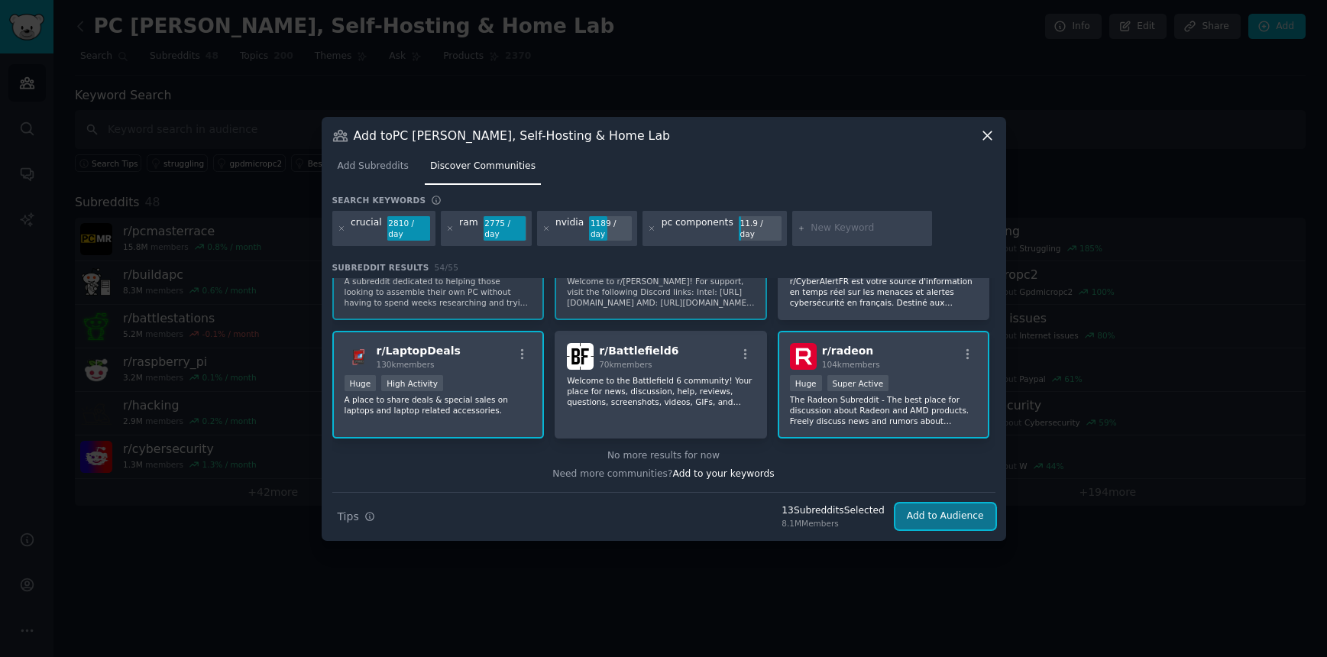
click at [962, 518] on button "Add to Audience" at bounding box center [945, 517] width 100 height 26
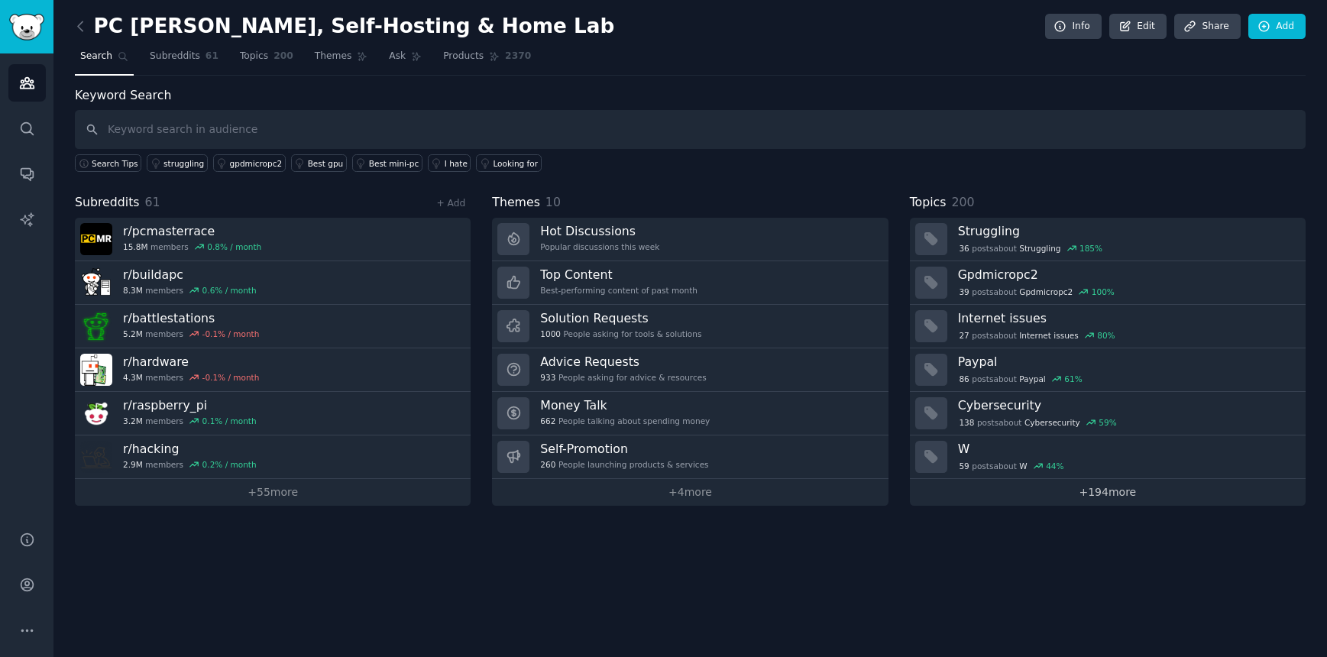
click at [399, 58] on span "Ask" at bounding box center [397, 57] width 17 height 14
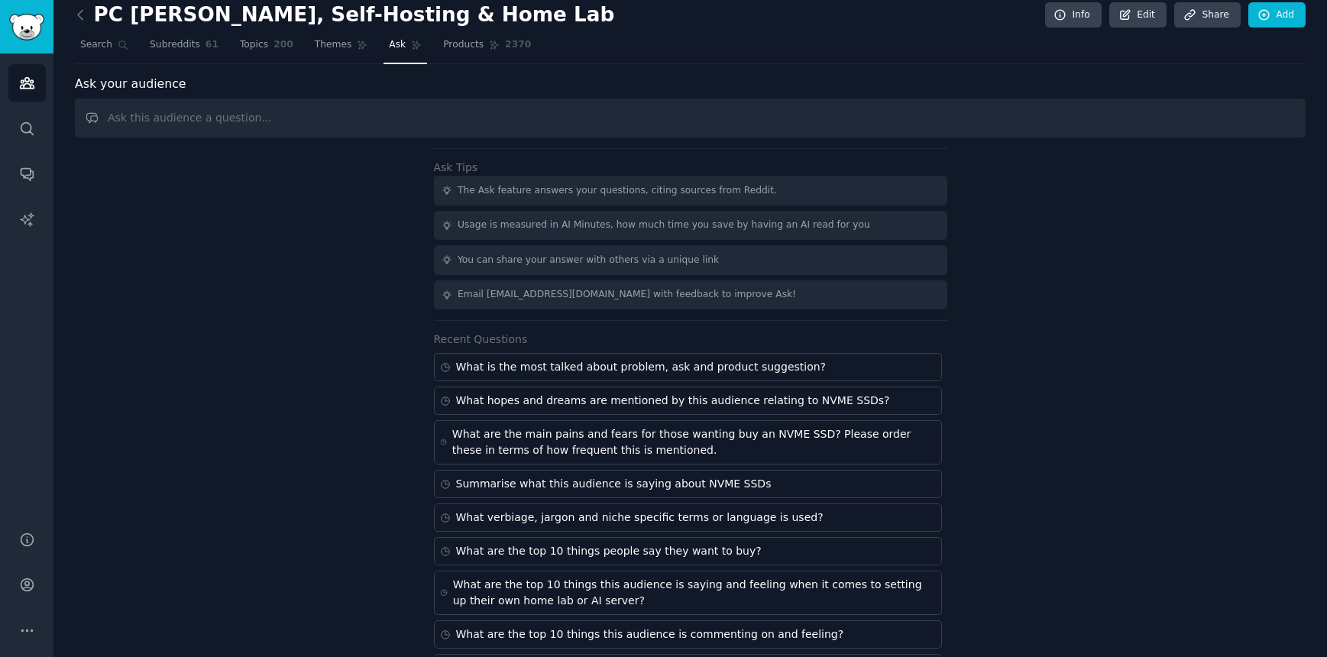
scroll to position [16, 0]
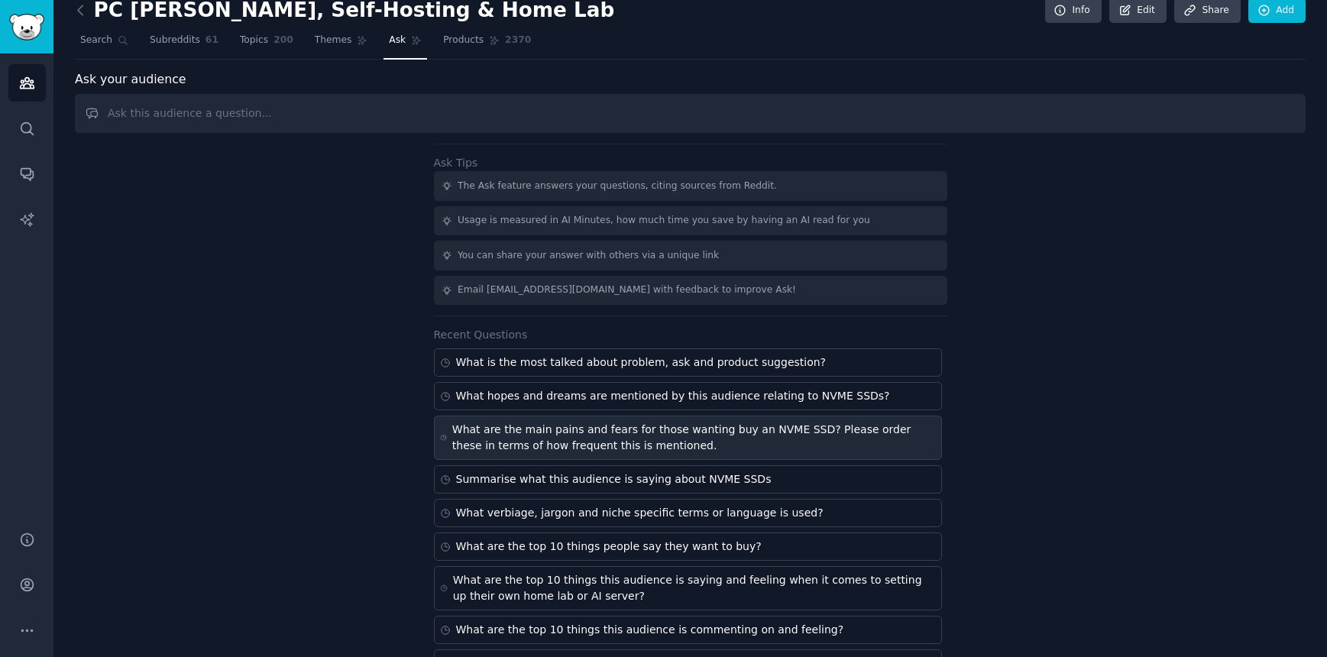
click at [575, 444] on div "What are the main pains and fears for those wanting buy an NVME SSD? Please ord…" at bounding box center [694, 438] width 484 height 32
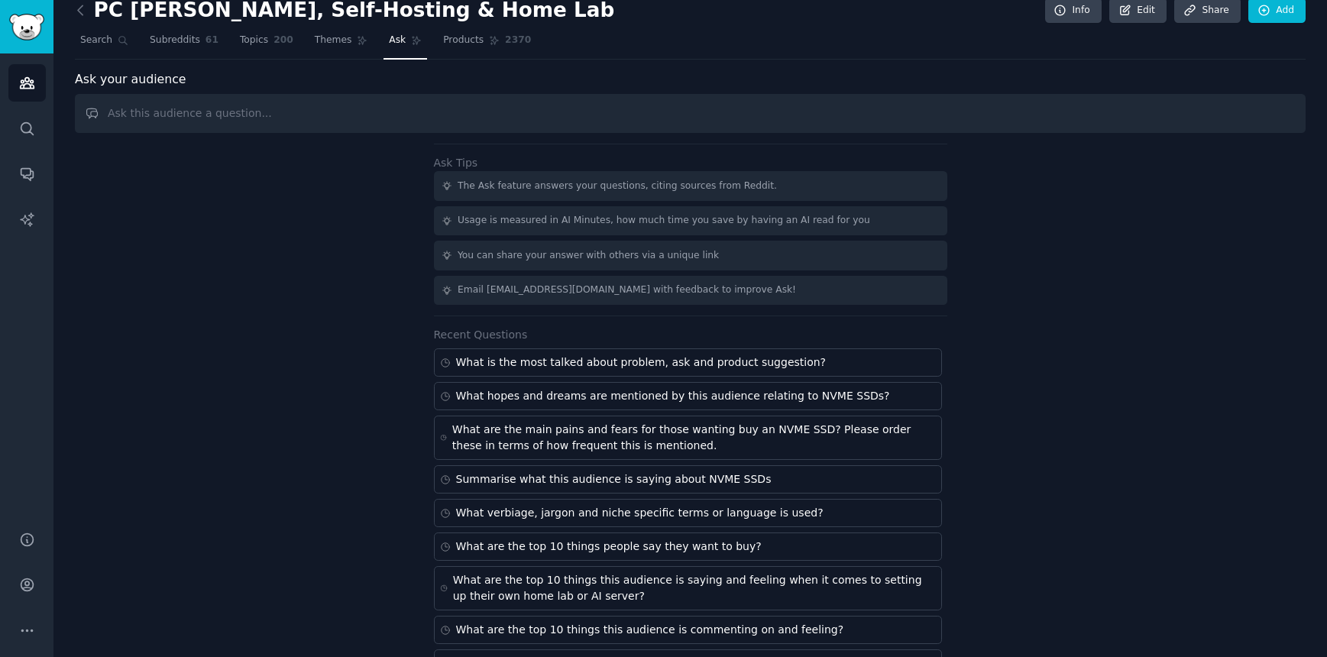
type input "What are the main pains and fears for those wanting buy an NVME SSD? Please ord…"
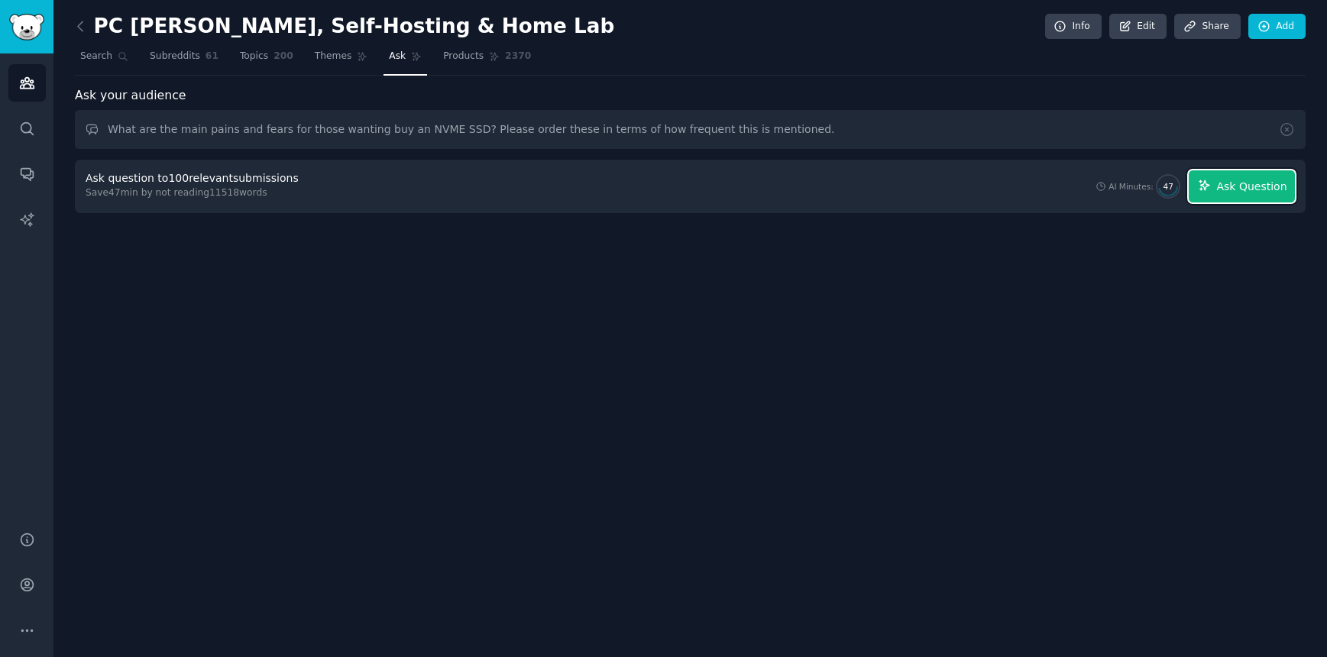
click at [1261, 192] on span "Ask Question" at bounding box center [1251, 187] width 70 height 16
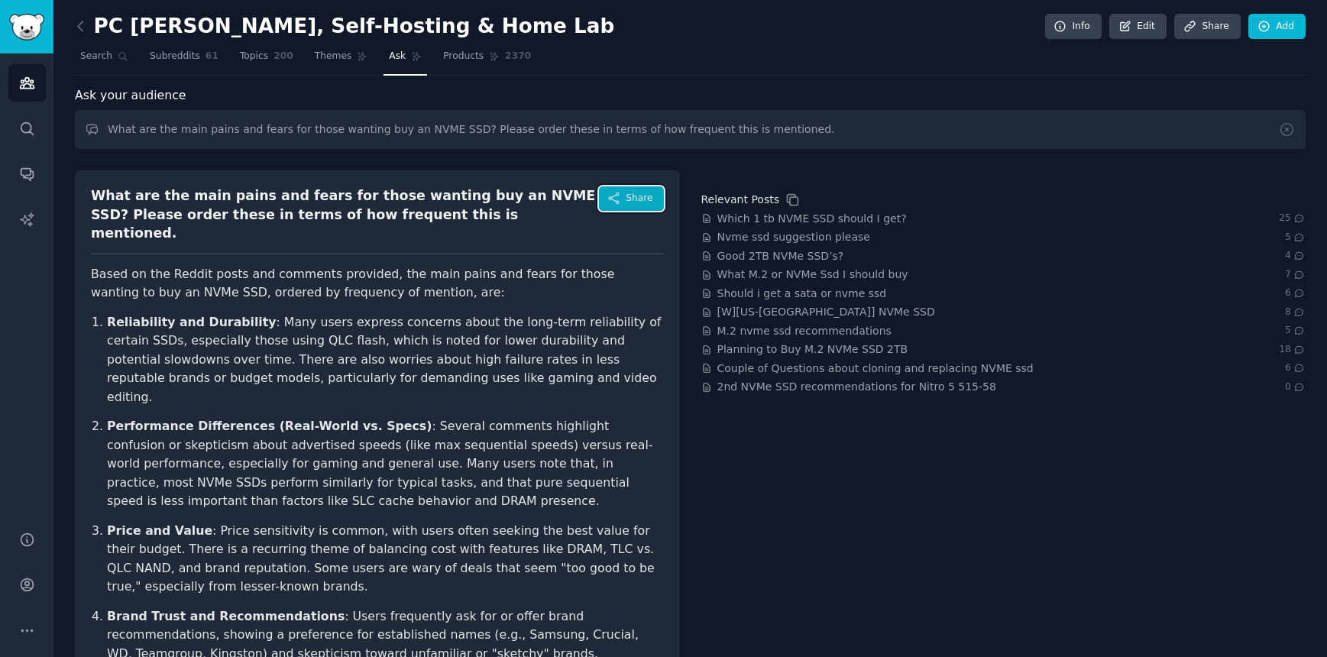
click at [622, 195] on button "Share" at bounding box center [631, 198] width 64 height 24
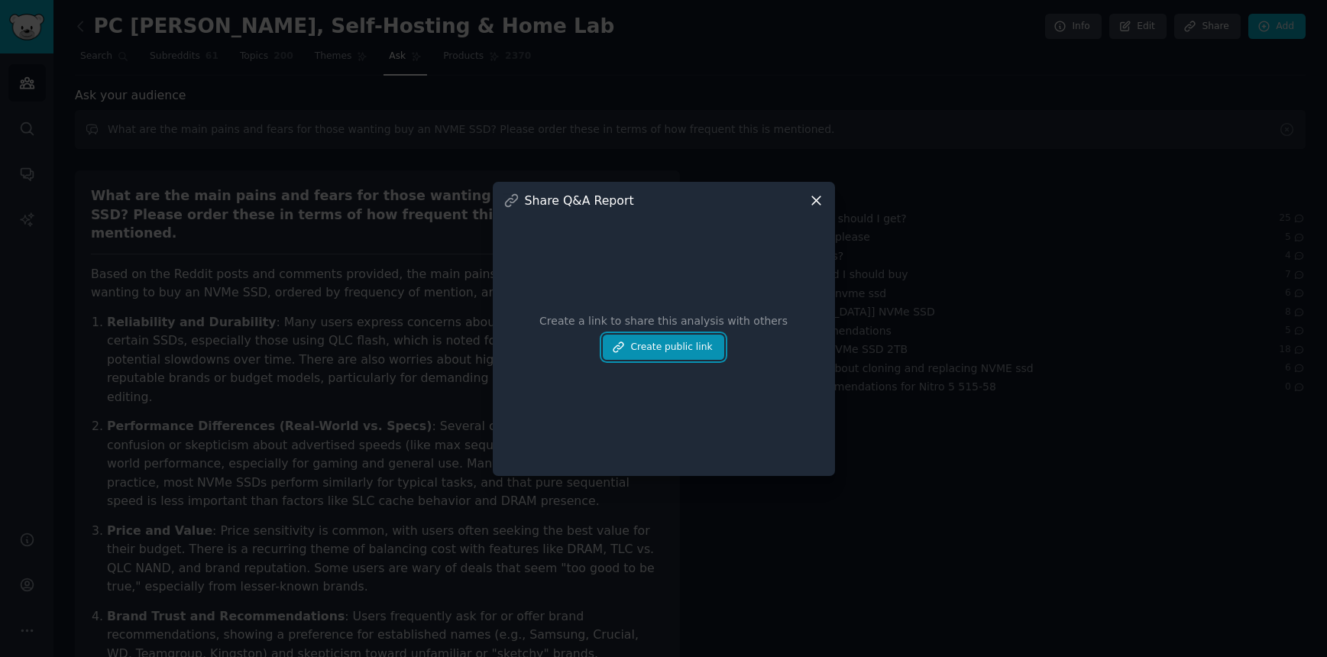
drag, startPoint x: 690, startPoint y: 352, endPoint x: 763, endPoint y: 358, distance: 72.8
click at [691, 352] on button "Create public link" at bounding box center [663, 348] width 121 height 26
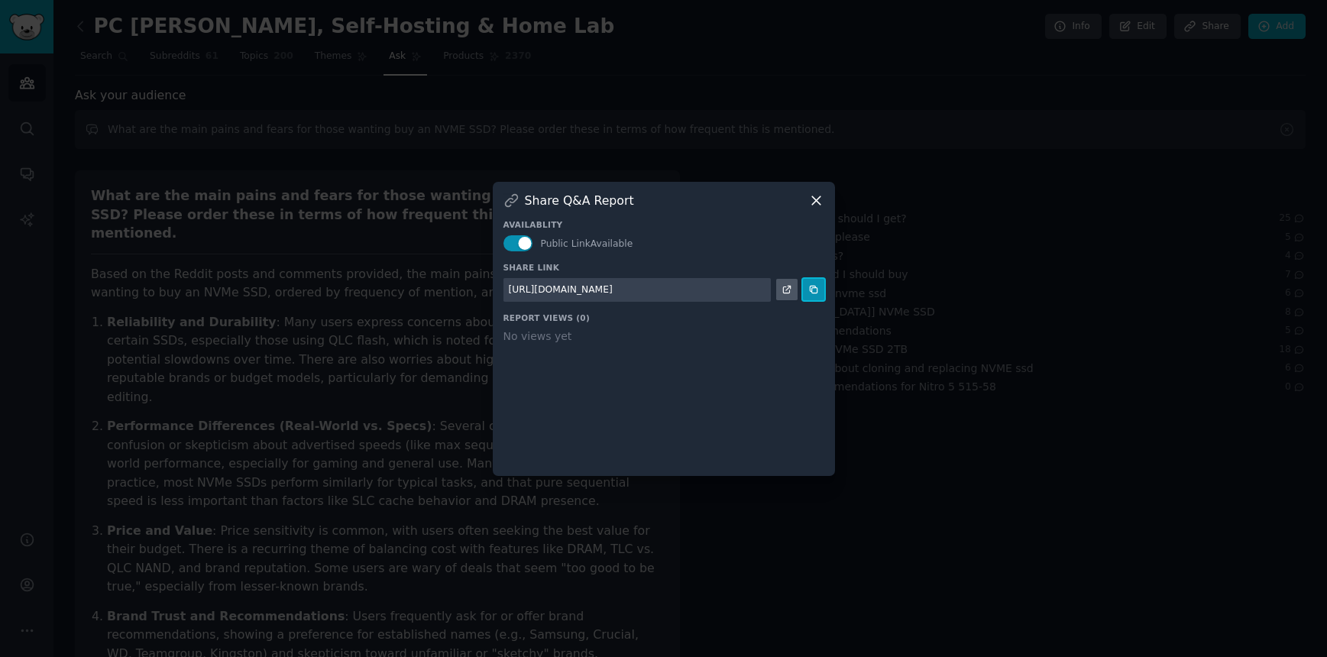
drag, startPoint x: 814, startPoint y: 291, endPoint x: 810, endPoint y: 305, distance: 14.3
click at [813, 291] on icon at bounding box center [813, 289] width 11 height 11
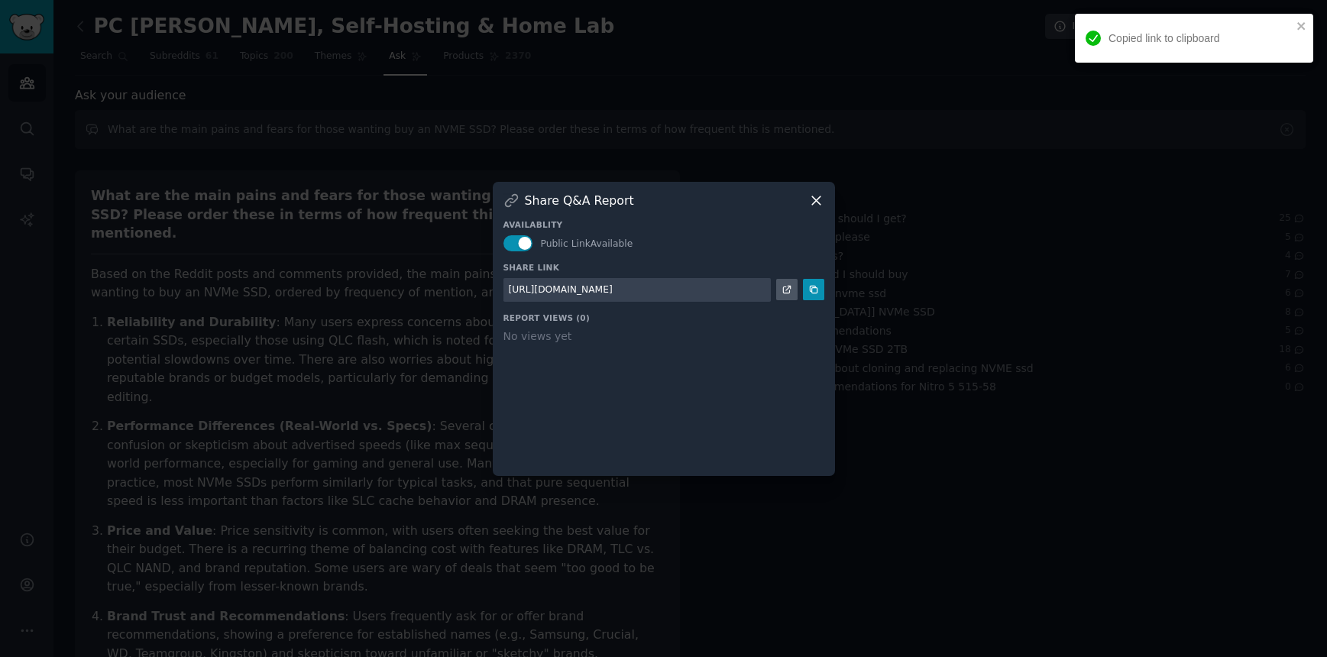
click at [818, 208] on icon at bounding box center [816, 201] width 16 height 16
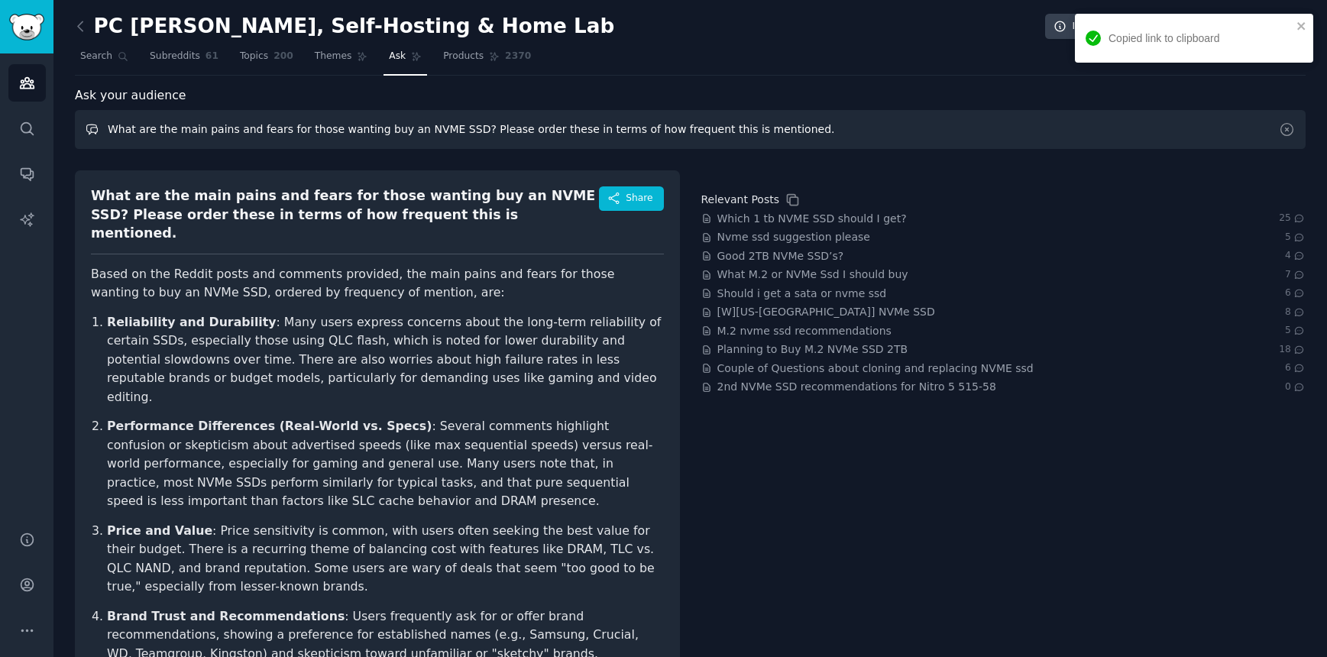
drag, startPoint x: 540, startPoint y: 134, endPoint x: 296, endPoint y: 133, distance: 243.7
click at [76, 128] on input "What are the main pains and fears for those wanting buy an NVME SSD? Please ord…" at bounding box center [690, 129] width 1231 height 39
click at [333, 132] on input "What are the main pains and fears for those wanting buy an NVME SSD? Please ord…" at bounding box center [690, 129] width 1231 height 39
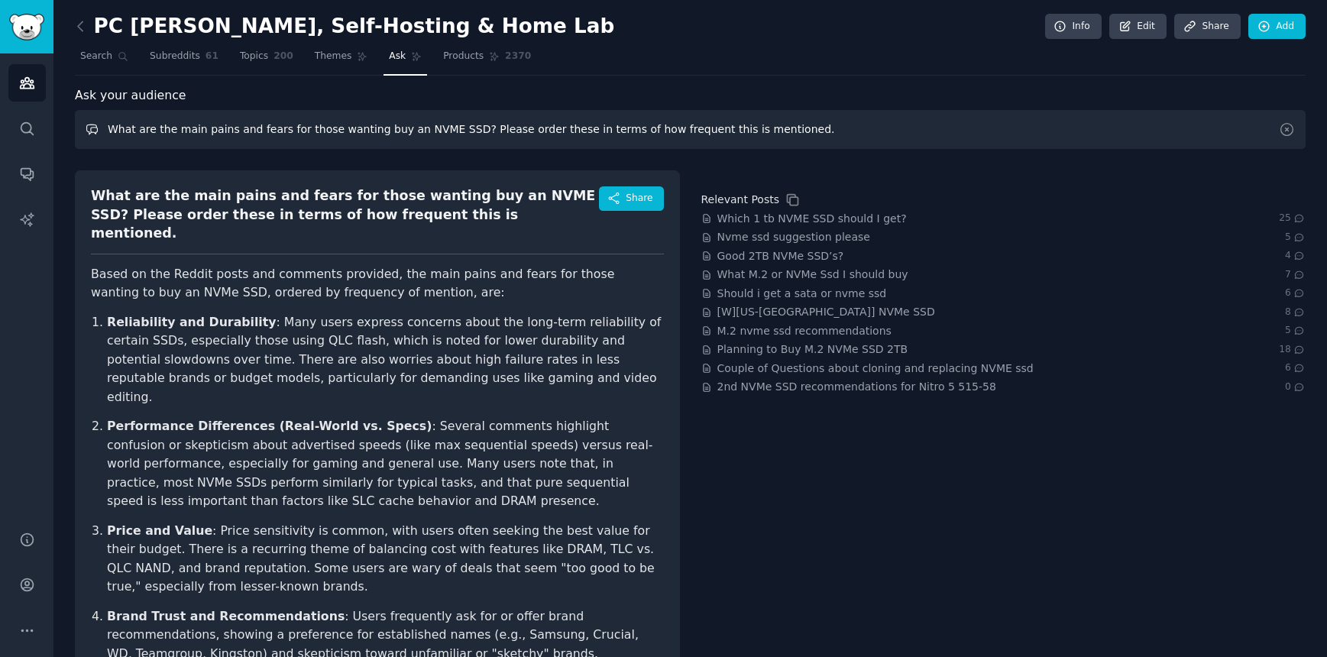
drag, startPoint x: 1040, startPoint y: 133, endPoint x: 168, endPoint y: 112, distance: 872.1
click at [166, 112] on input "What are the main pains and fears for those wanting buy an NVME SSD? Please ord…" at bounding box center [690, 129] width 1231 height 39
click at [1287, 135] on icon at bounding box center [1287, 129] width 16 height 16
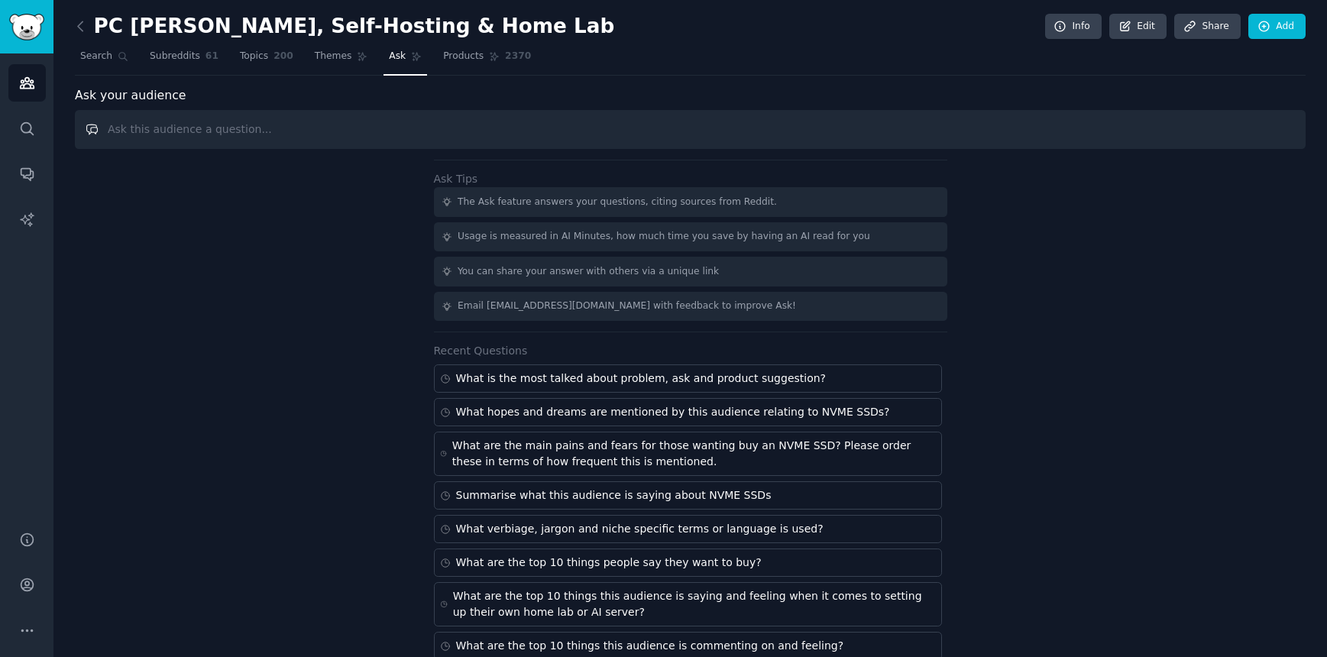
click at [1121, 131] on input "text" at bounding box center [690, 129] width 1231 height 39
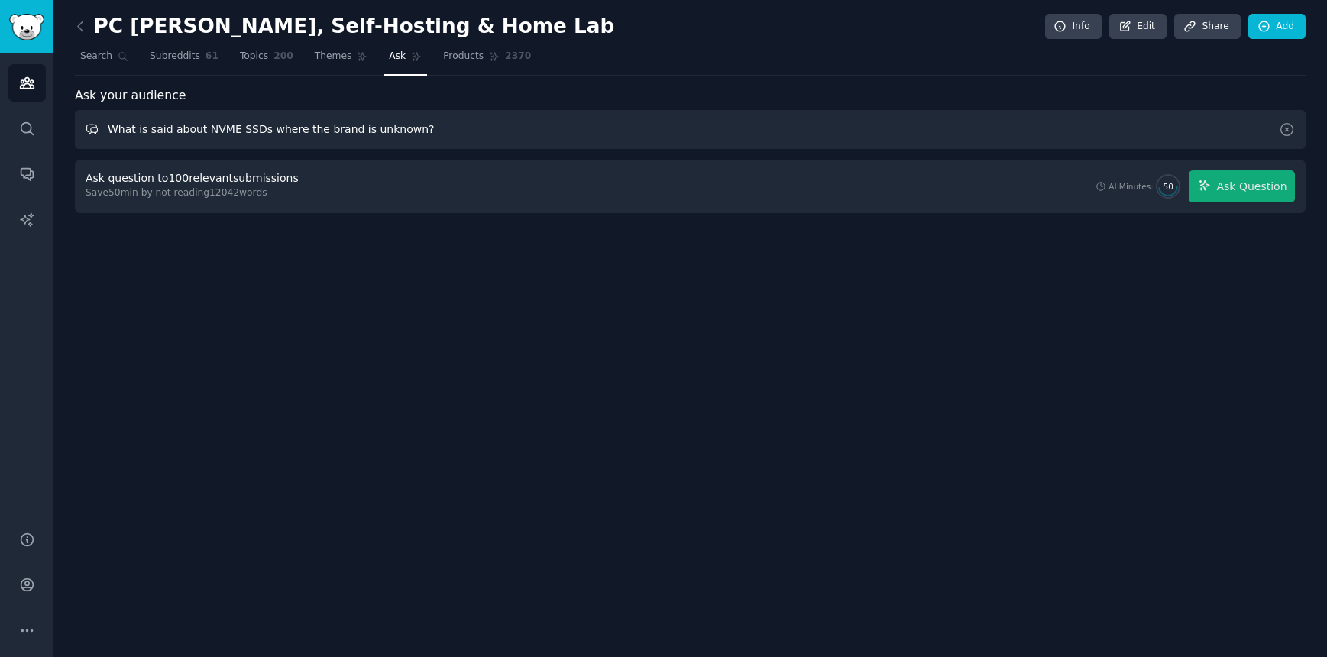
drag, startPoint x: 442, startPoint y: 134, endPoint x: 354, endPoint y: 135, distance: 88.6
click at [439, 134] on input "What is said about NVME SSDs where the brand is unknown?" at bounding box center [690, 129] width 1231 height 39
click at [349, 130] on input "What is said about NVME SSDs where the brand is unknown?" at bounding box center [690, 129] width 1231 height 39
type input "What is said about NVME SSDs where the brand or supplier is unknown?"
click at [1212, 191] on icon "button" at bounding box center [1205, 186] width 14 height 14
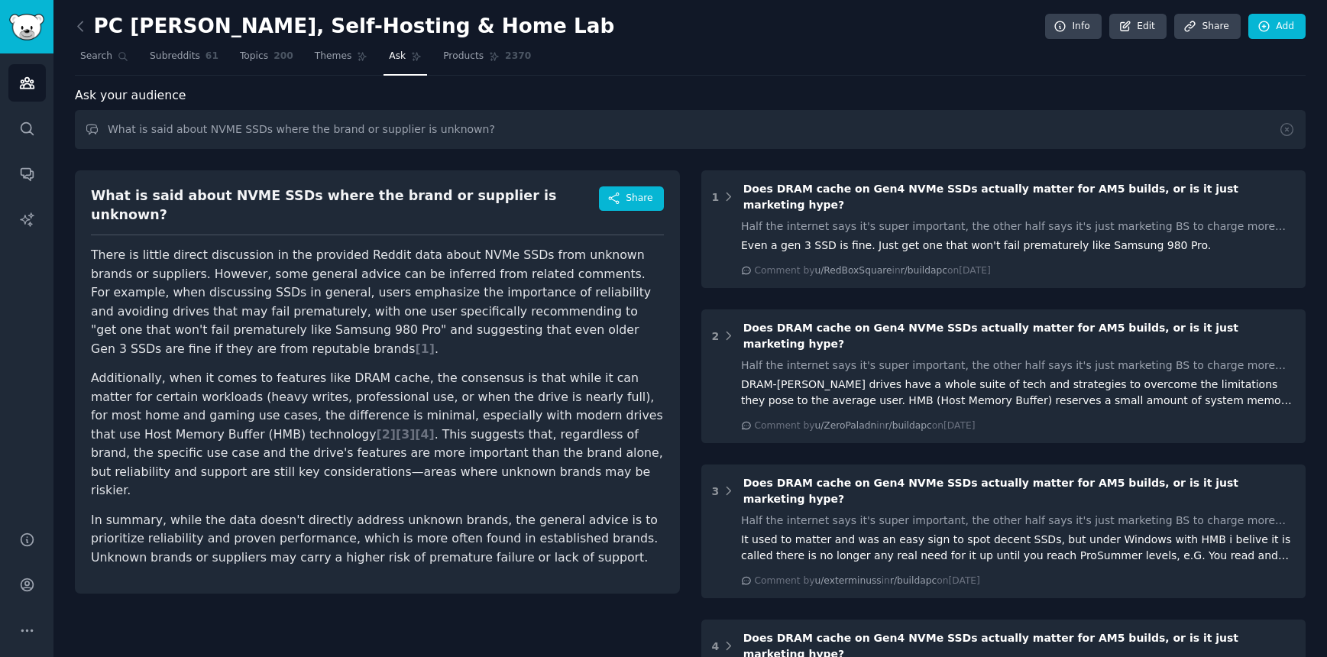
click at [103, 369] on p "Additionally, when it comes to features like DRAM cache, the consensus is that …" at bounding box center [377, 434] width 573 height 131
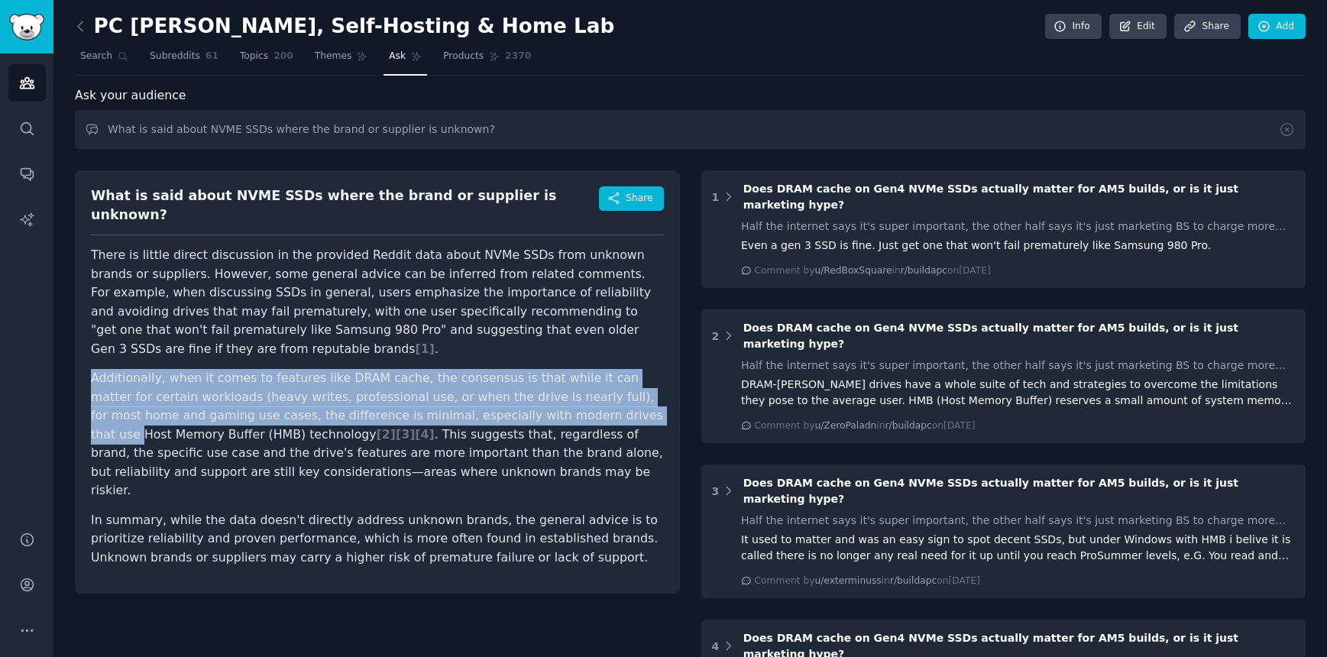
drag, startPoint x: 88, startPoint y: 366, endPoint x: 490, endPoint y: 416, distance: 405.1
click at [547, 401] on div "What is said about NVME SSDs where the brand or supplier is unknown? Share Ther…" at bounding box center [377, 381] width 605 height 423
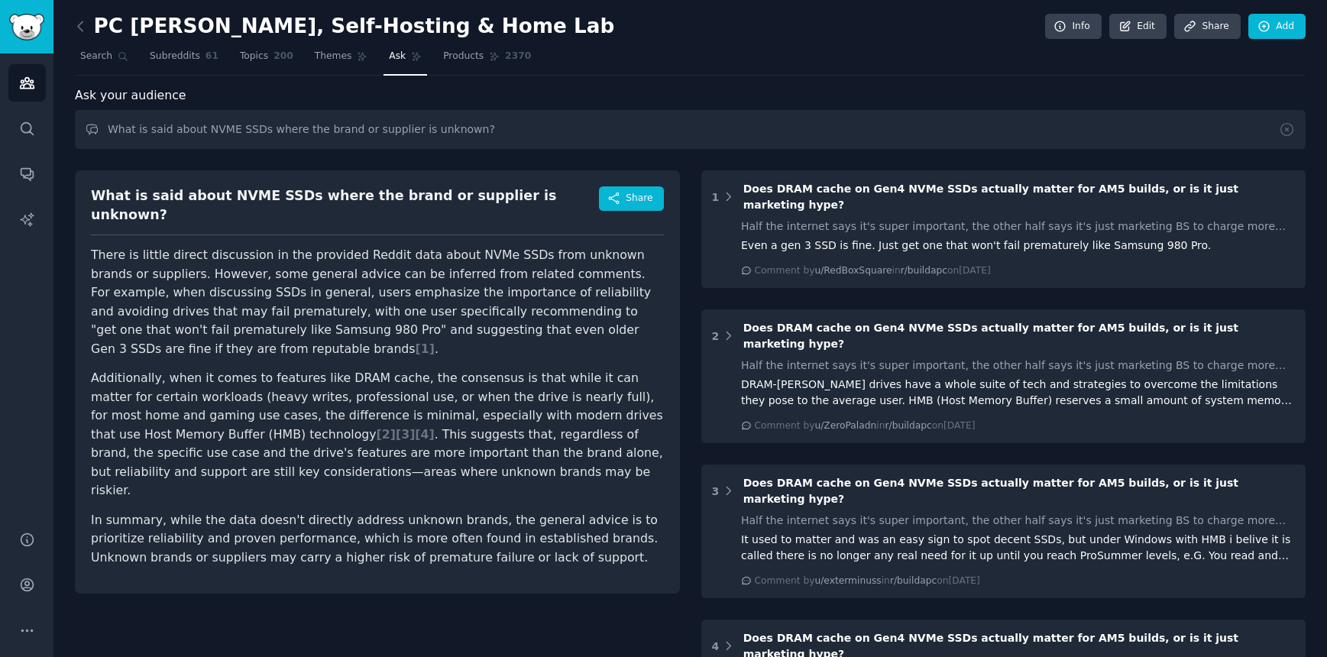
click at [342, 427] on p "Additionally, when it comes to features like DRAM cache, the consensus is that …" at bounding box center [377, 434] width 573 height 131
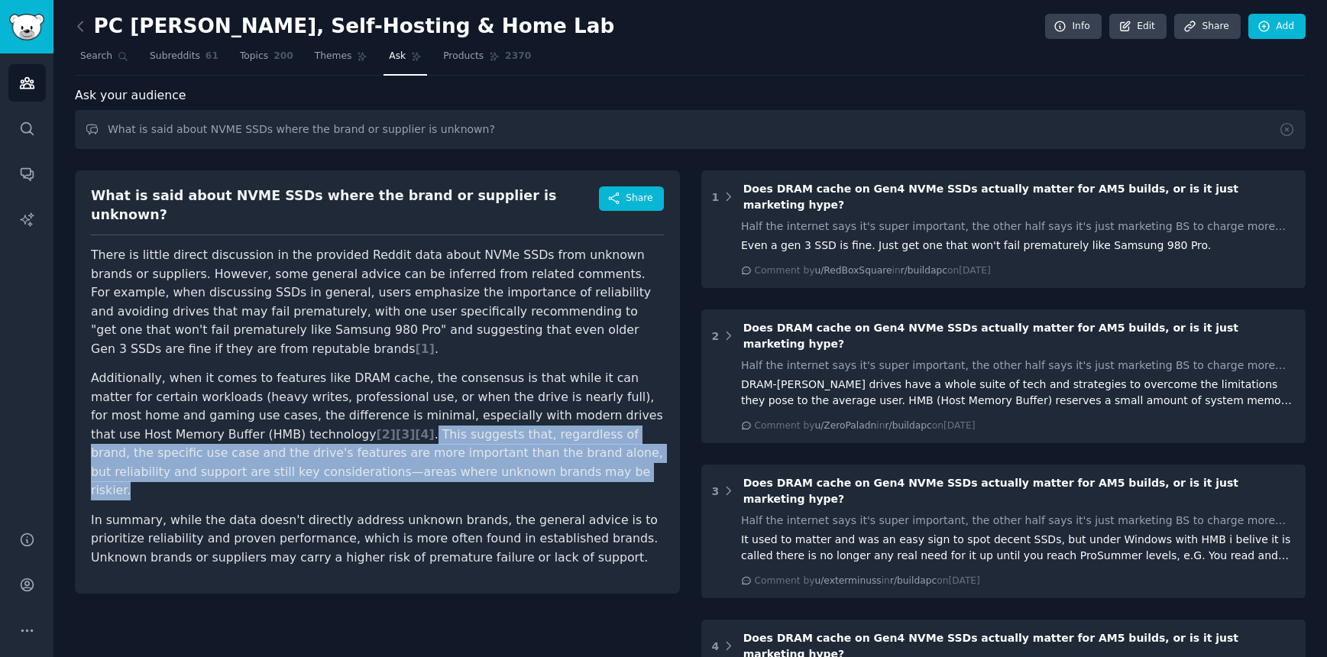
drag, startPoint x: 248, startPoint y: 421, endPoint x: 451, endPoint y: 455, distance: 205.4
click at [451, 455] on p "Additionally, when it comes to features like DRAM cache, the consensus is that …" at bounding box center [377, 434] width 573 height 131
copy p "This suggests that, regardless of brand, the specific use case and the drive's …"
